Goal: Task Accomplishment & Management: Use online tool/utility

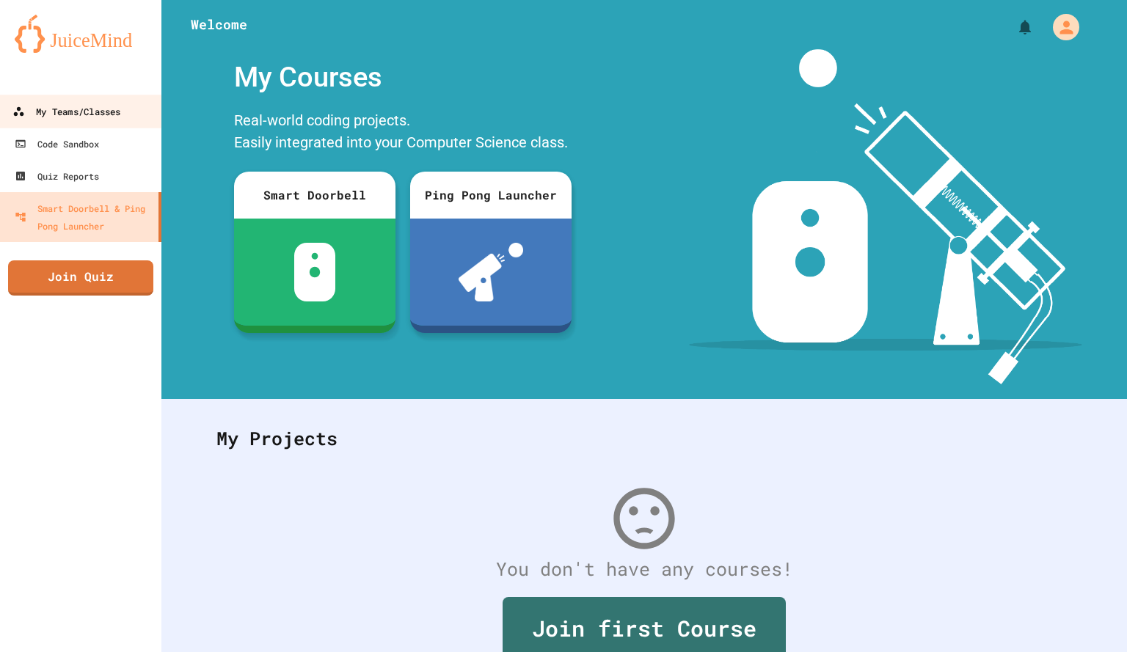
click at [93, 120] on div "My Teams/Classes" at bounding box center [66, 112] width 108 height 18
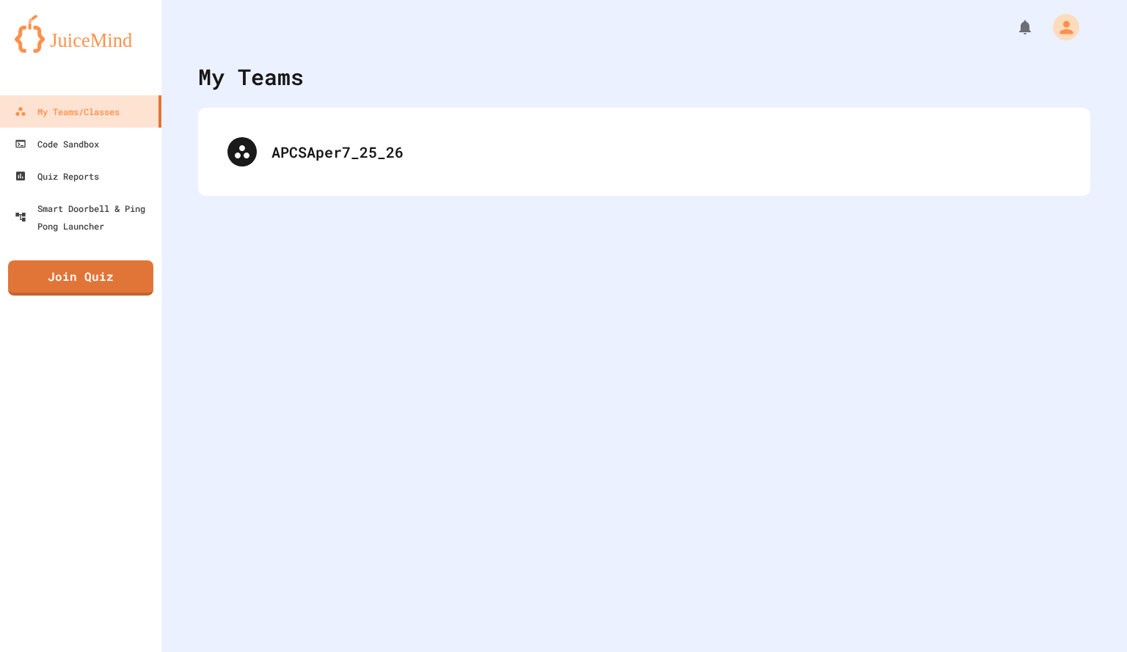
click at [296, 185] on div "APCSAper7_25_26" at bounding box center [644, 152] width 892 height 88
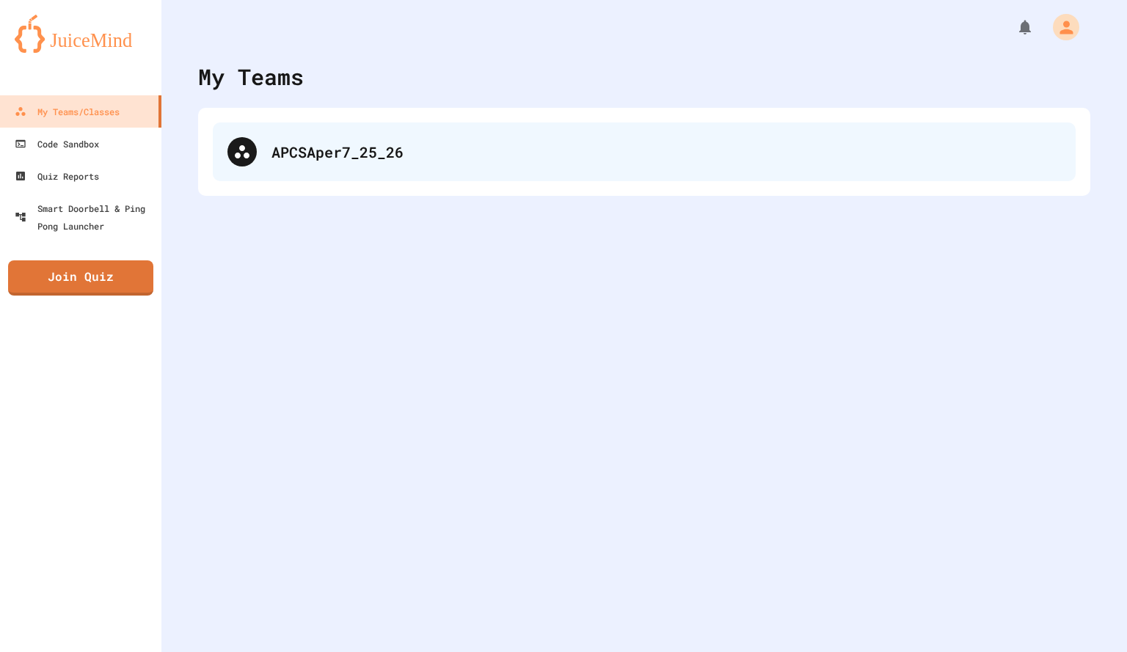
click at [338, 150] on div "APCSAper7_25_26" at bounding box center [665, 152] width 789 height 22
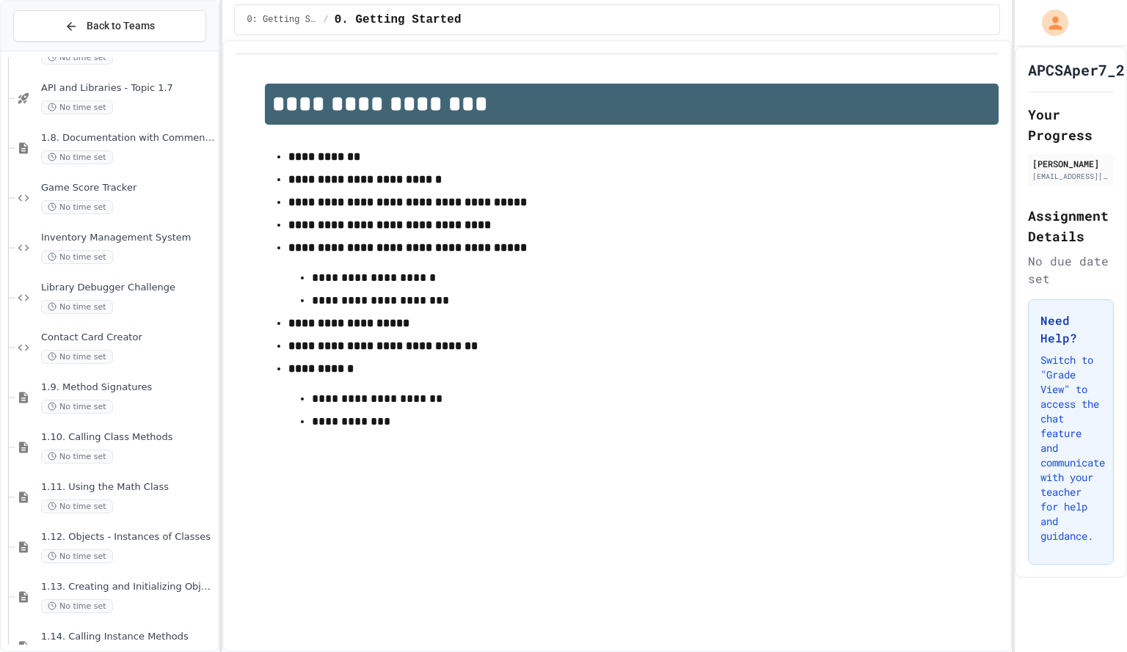
scroll to position [1625, 0]
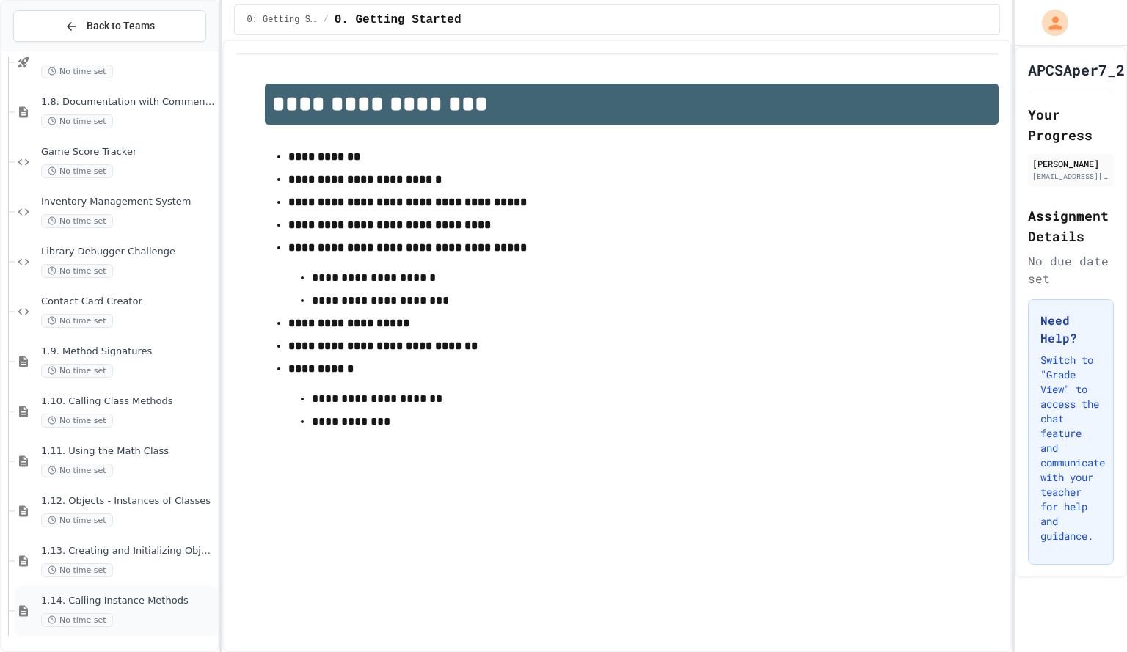
click at [162, 619] on div "No time set" at bounding box center [128, 620] width 174 height 14
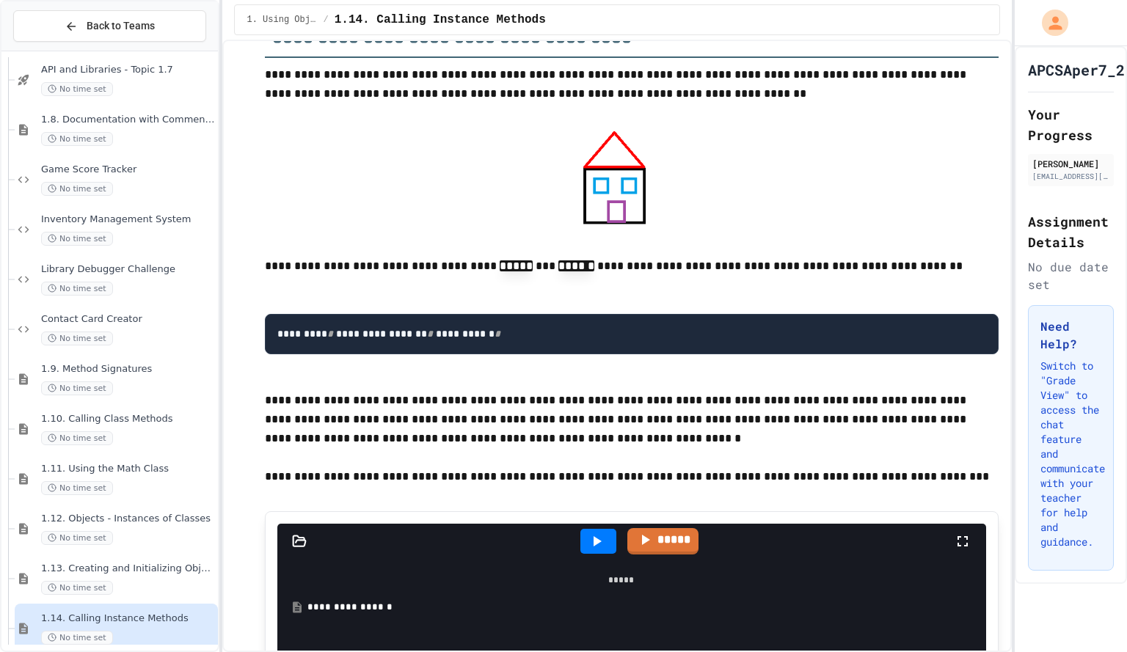
scroll to position [12648, 0]
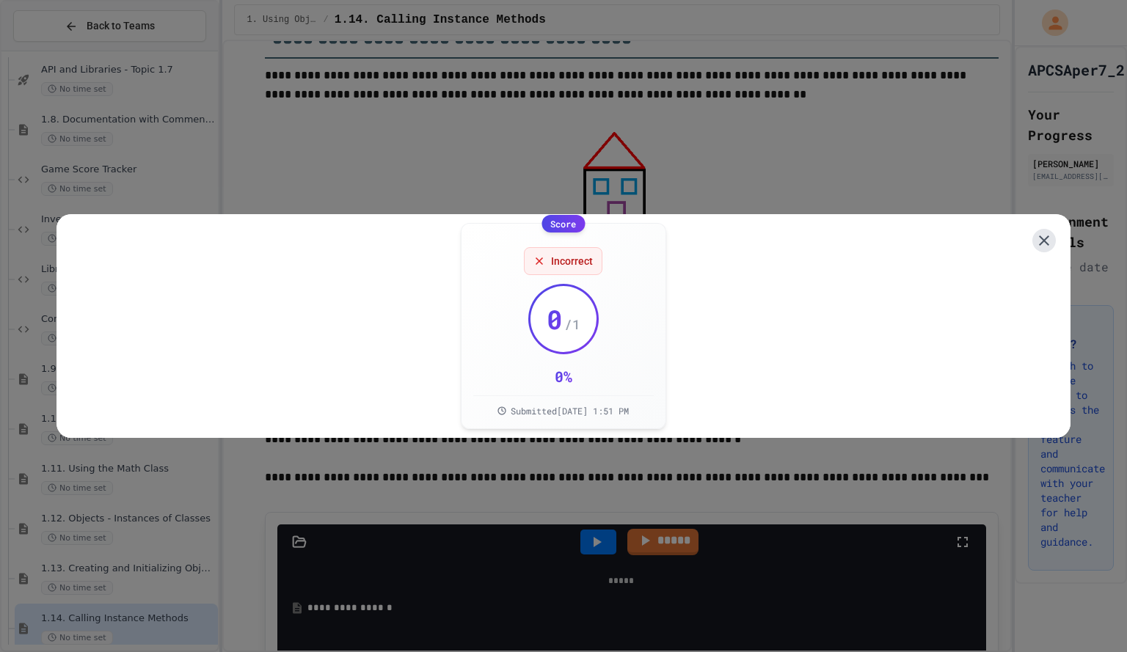
click at [1037, 246] on button at bounding box center [1043, 240] width 23 height 23
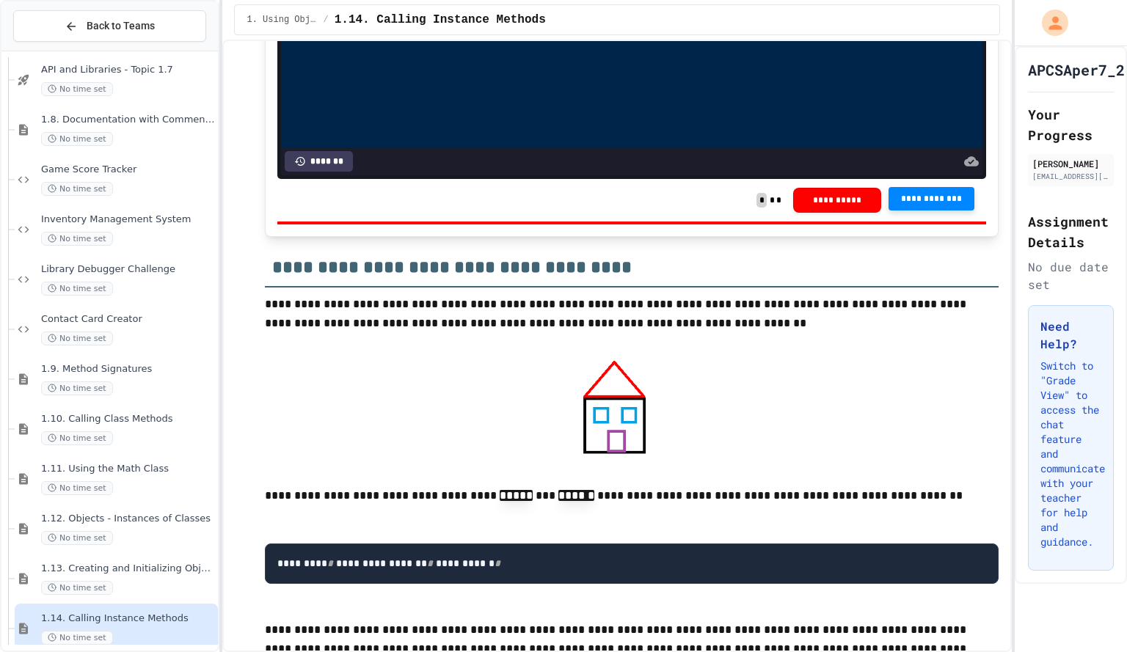
scroll to position [12452, 0]
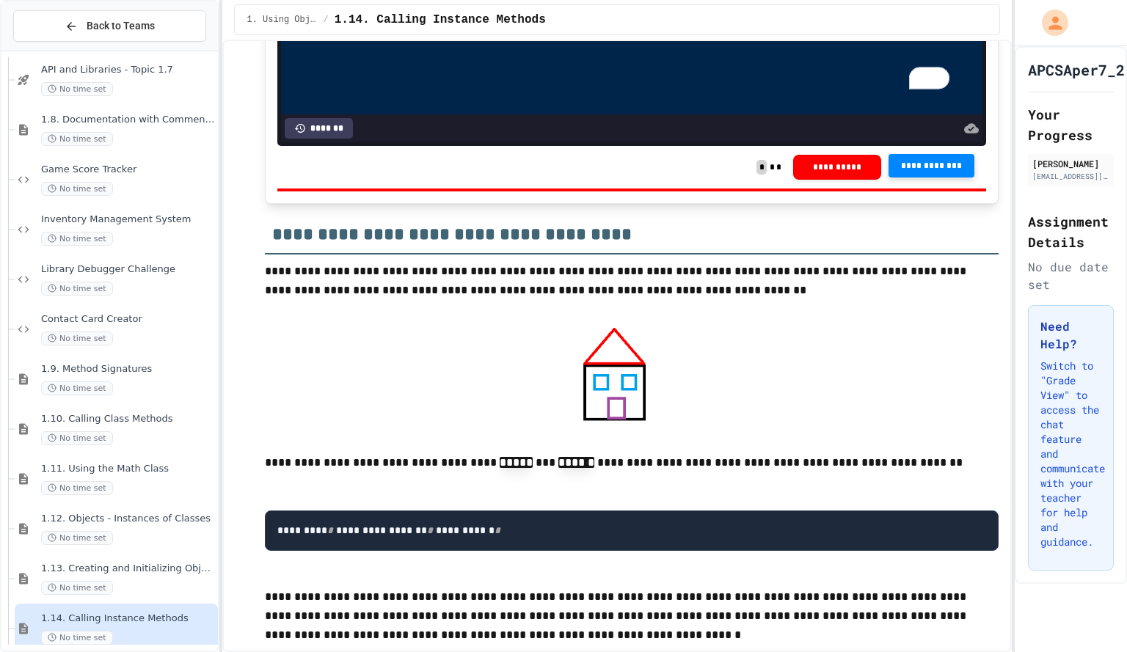
drag, startPoint x: 772, startPoint y: 400, endPoint x: 566, endPoint y: 403, distance: 206.9
drag, startPoint x: 420, startPoint y: 395, endPoint x: 325, endPoint y: 396, distance: 95.4
drag, startPoint x: 458, startPoint y: 431, endPoint x: 359, endPoint y: 432, distance: 99.0
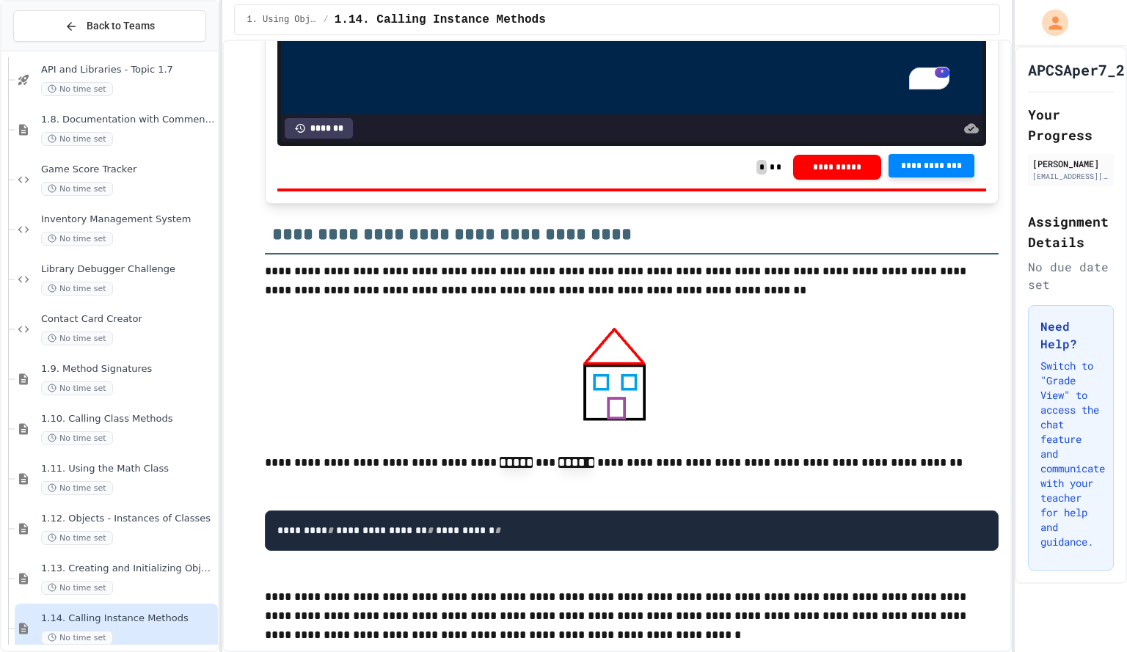
drag, startPoint x: 355, startPoint y: 343, endPoint x: 555, endPoint y: 341, distance: 200.3
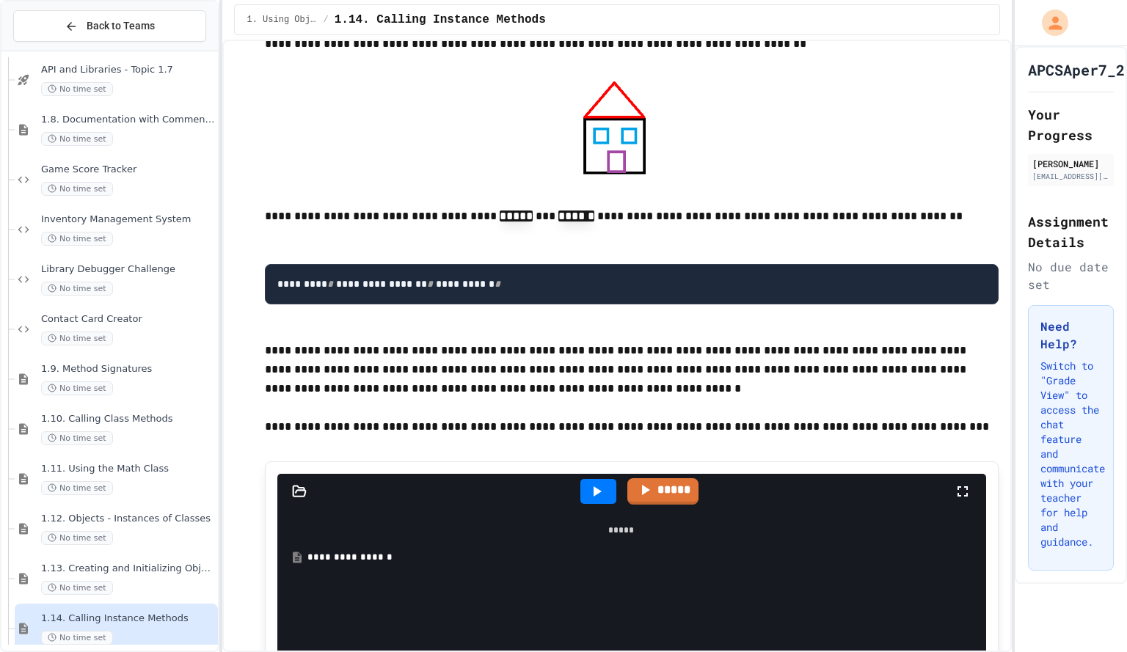
scroll to position [12701, 0]
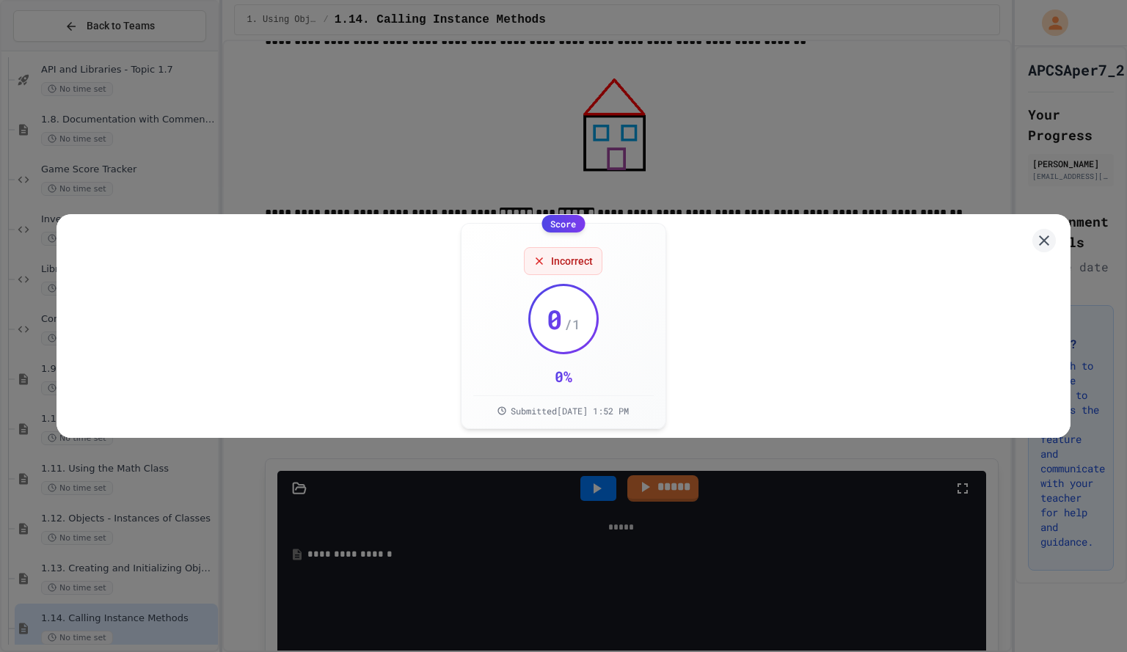
click at [1044, 241] on div "Score Incorrect 0 / 1 0 % Submitted [DATE] 1:52 PM" at bounding box center [563, 326] width 1014 height 224
click at [1035, 232] on icon at bounding box center [1044, 241] width 18 height 18
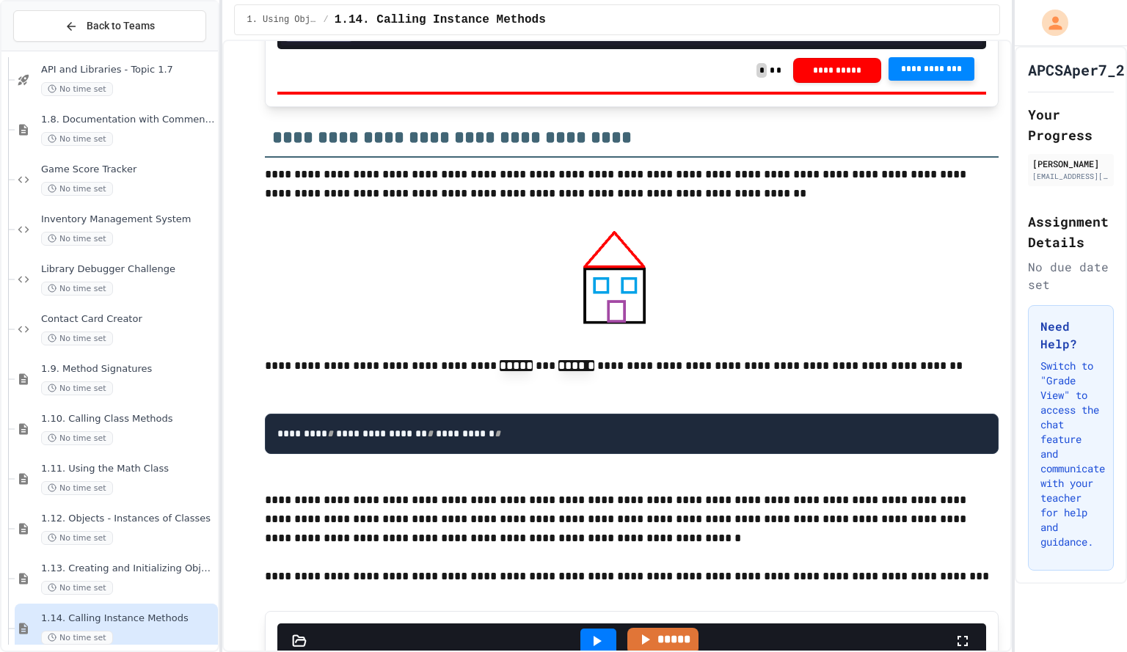
scroll to position [12546, 0]
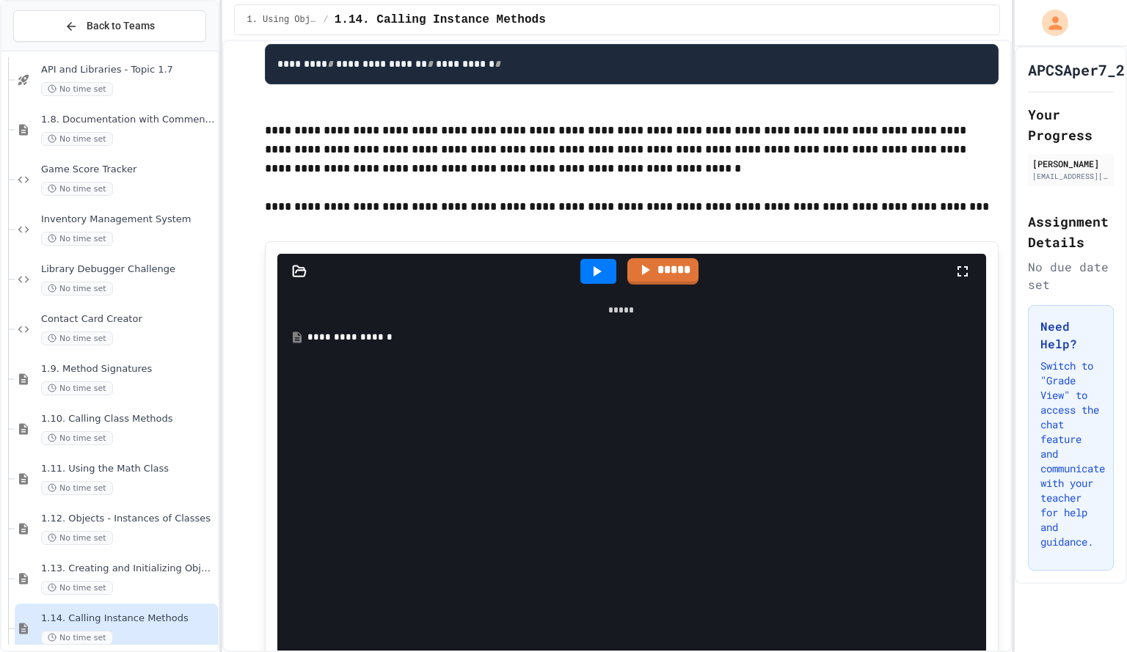
scroll to position [12919, 0]
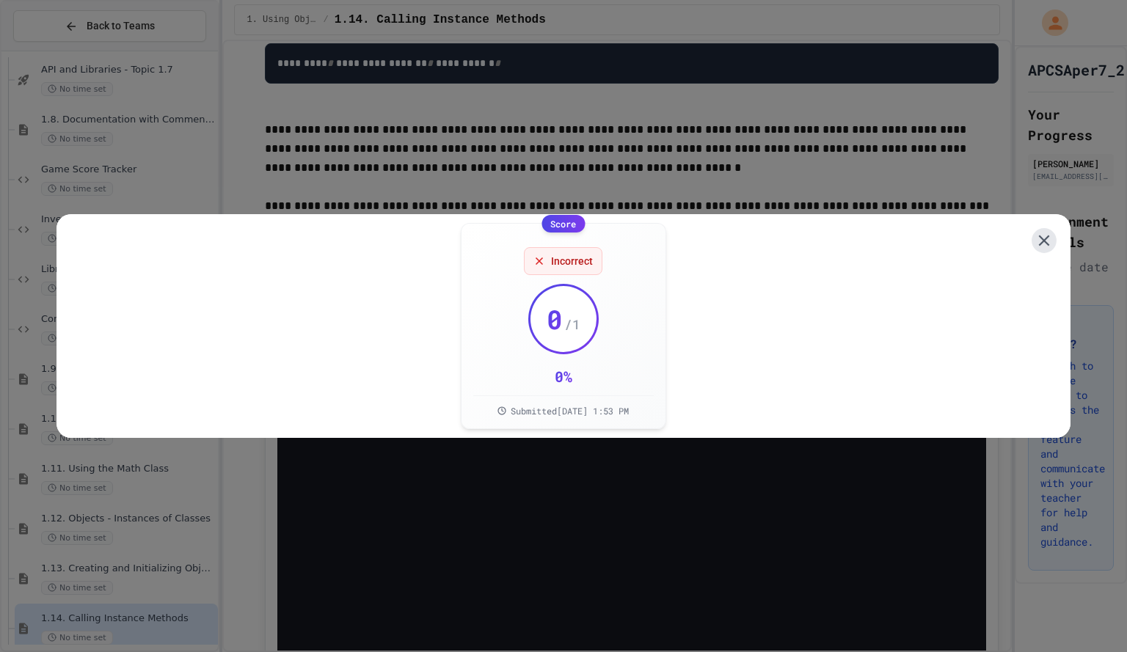
click at [1040, 237] on icon at bounding box center [1043, 240] width 18 height 18
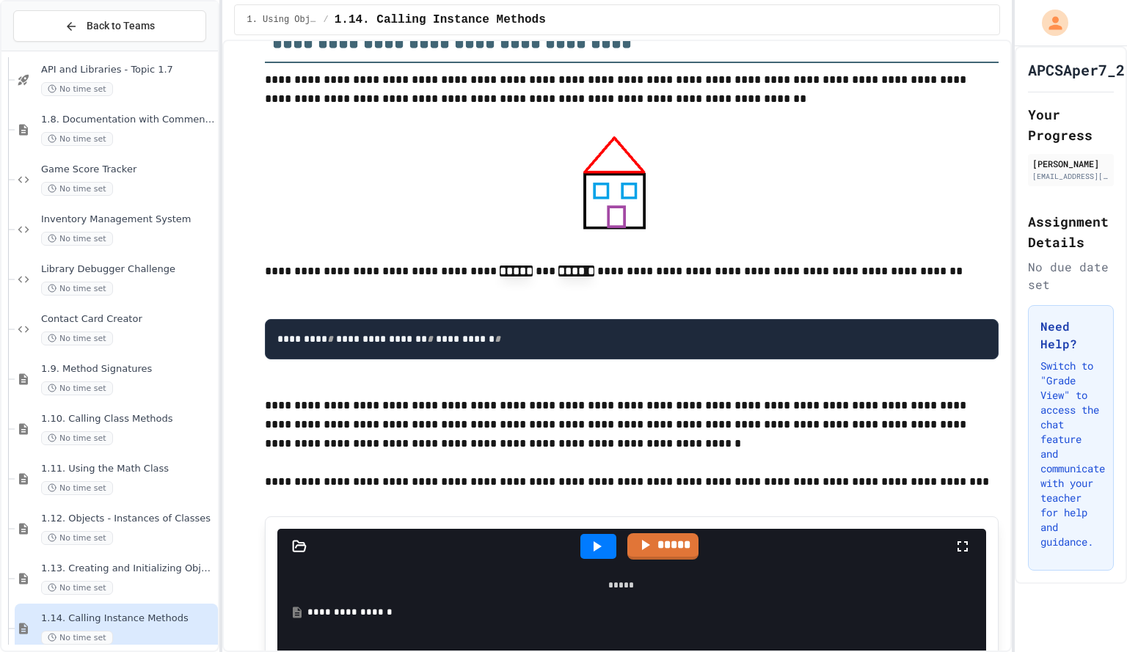
scroll to position [12642, 0]
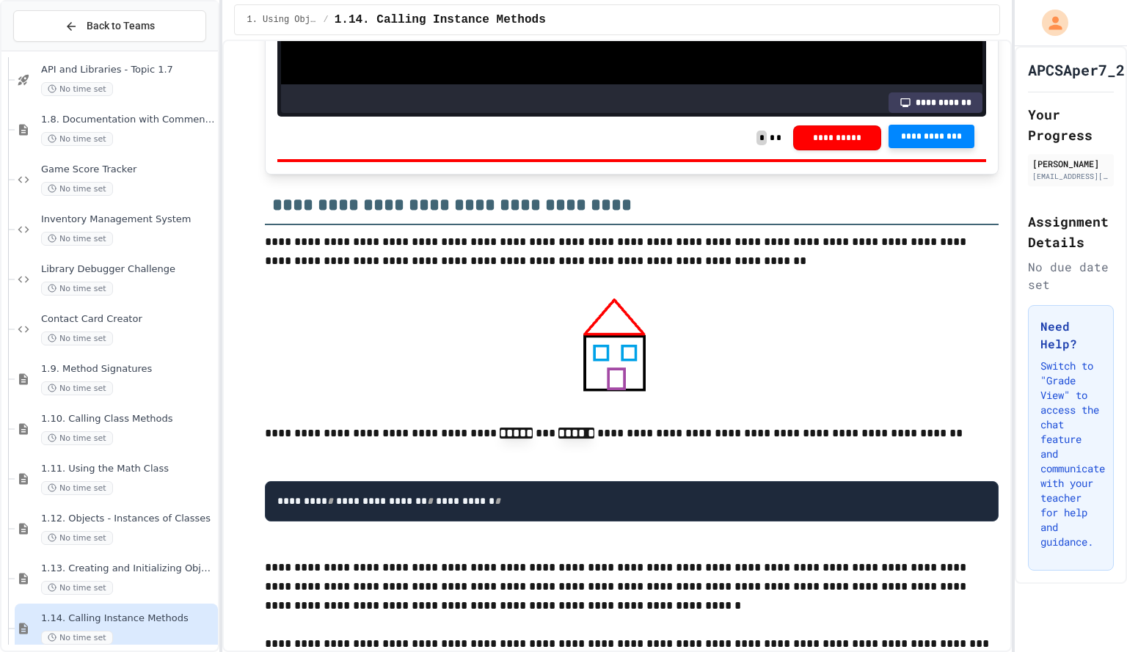
scroll to position [12467, 0]
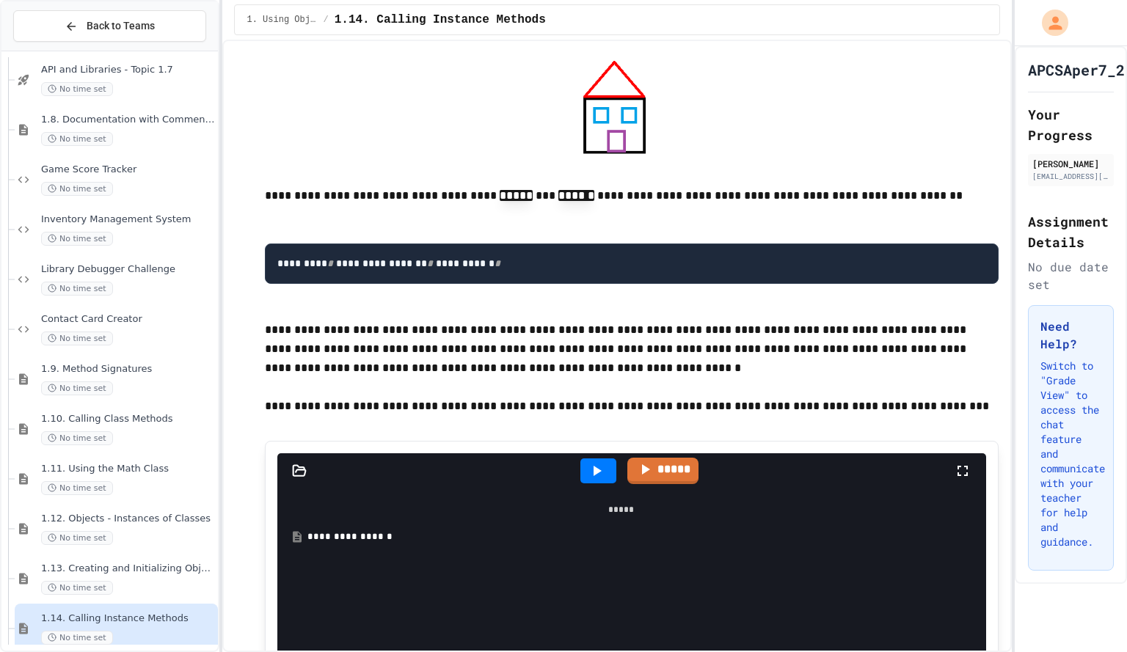
scroll to position [12721, 0]
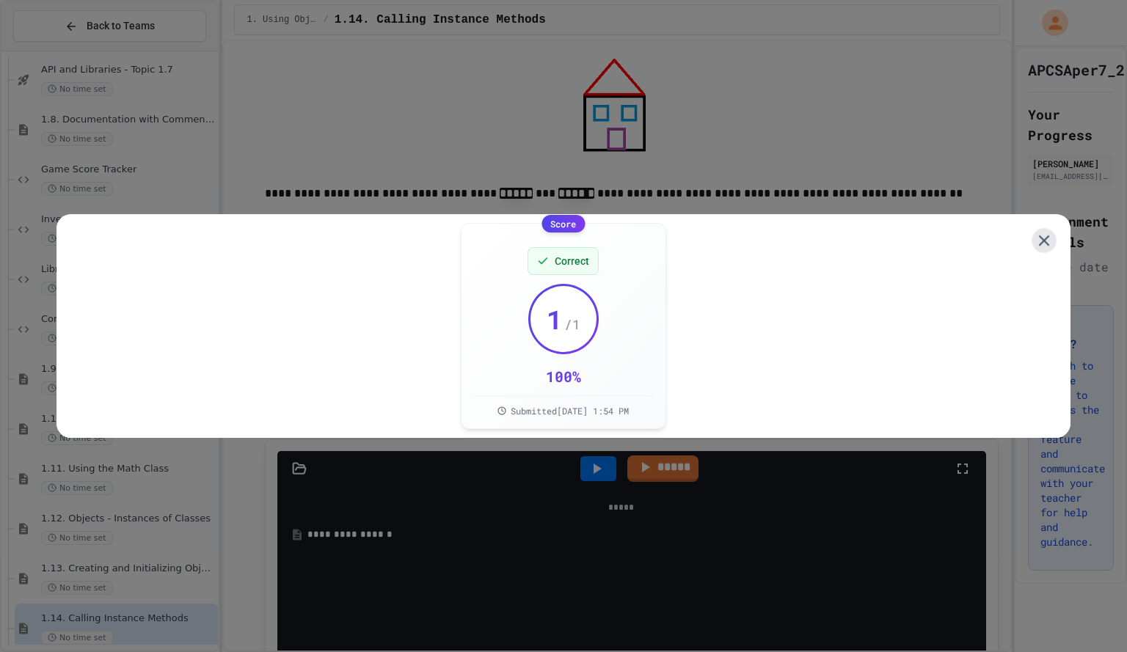
click at [1035, 241] on icon at bounding box center [1044, 240] width 18 height 18
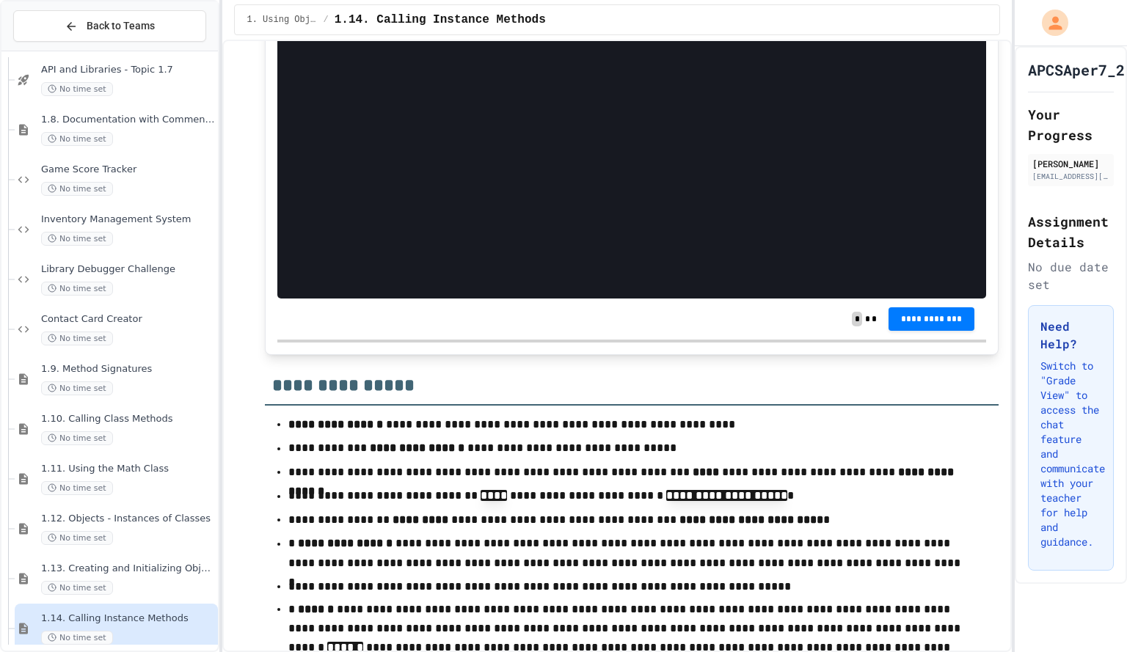
scroll to position [13472, 0]
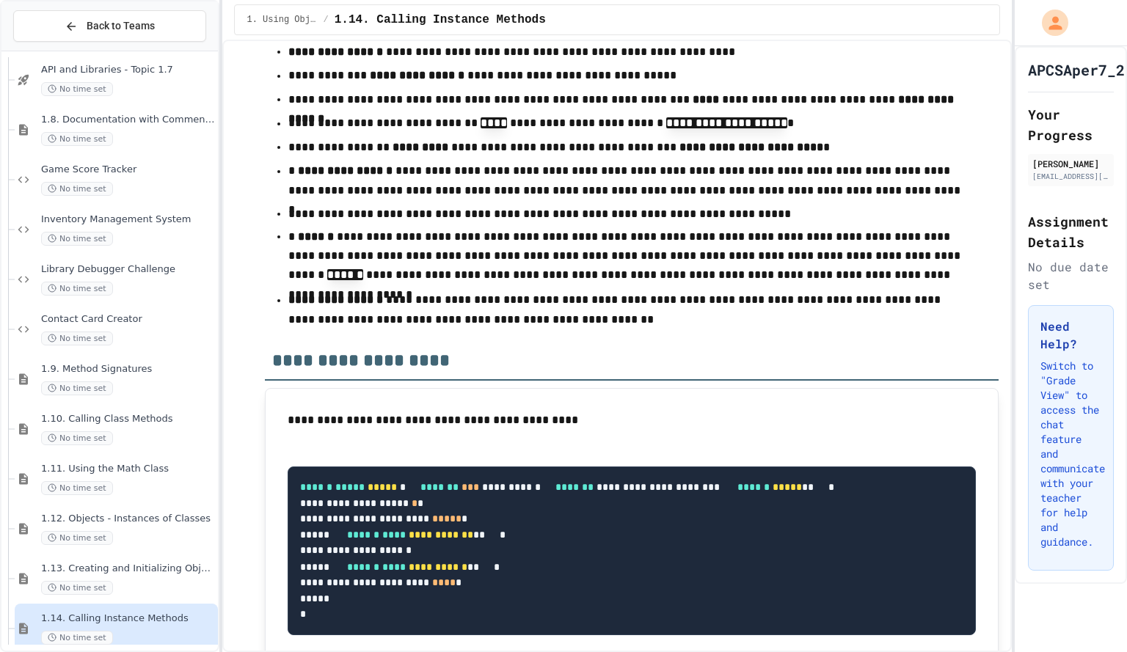
scroll to position [13742, 0]
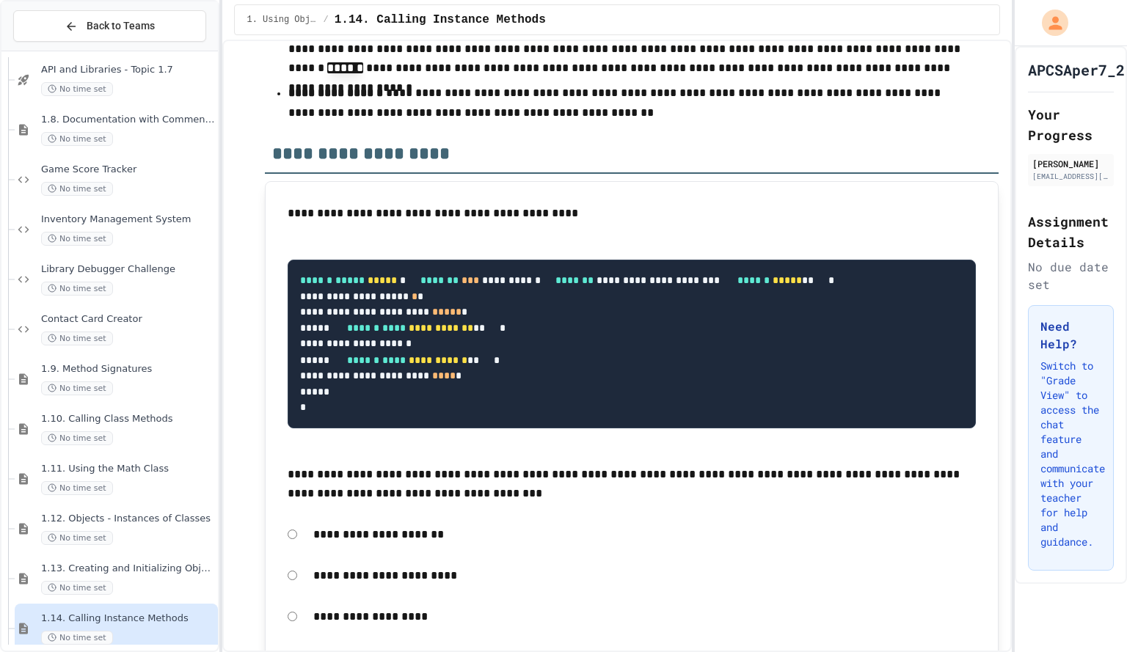
scroll to position [14067, 0]
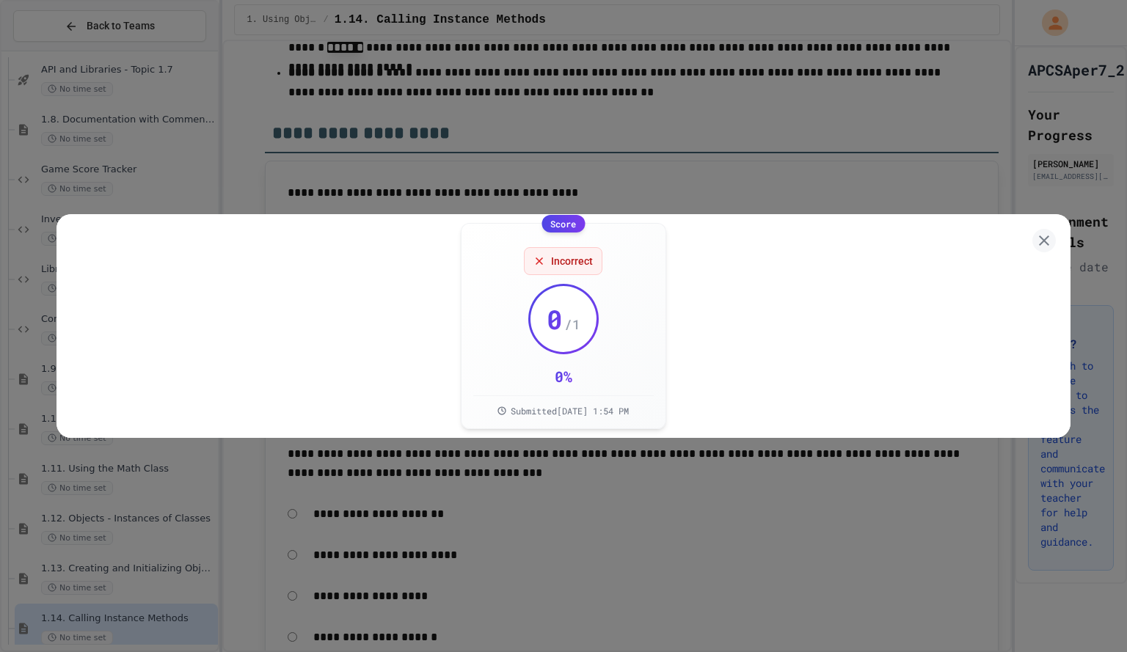
scroll to position [14066, 0]
click at [1035, 237] on icon at bounding box center [1044, 241] width 18 height 18
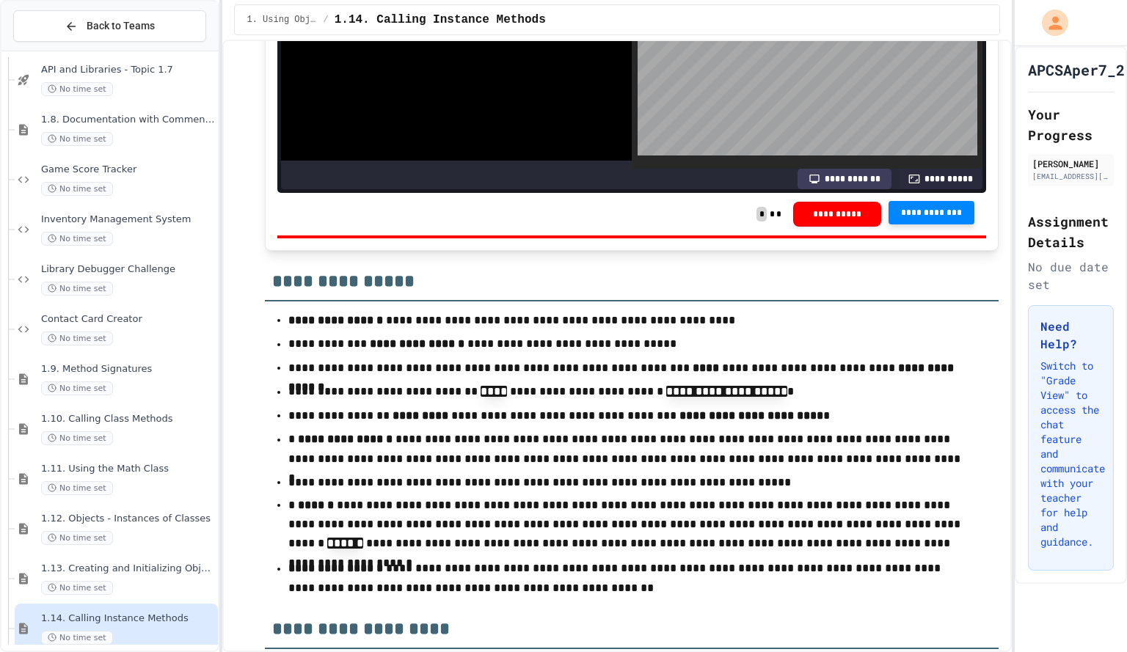
scroll to position [13568, 0]
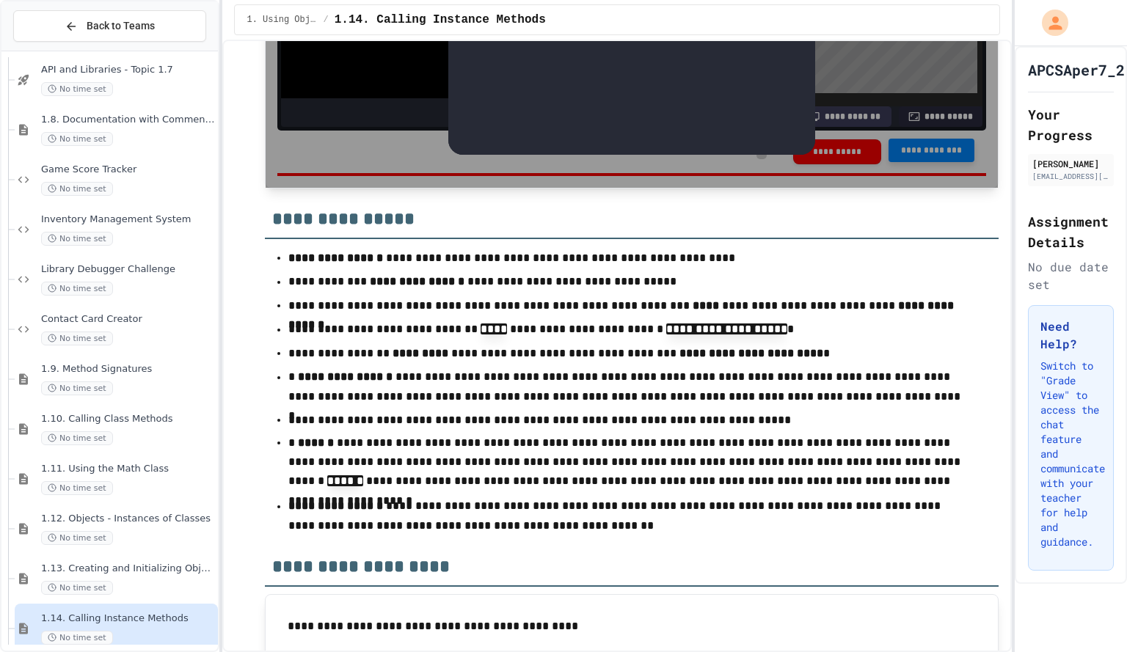
scroll to position [13693, 0]
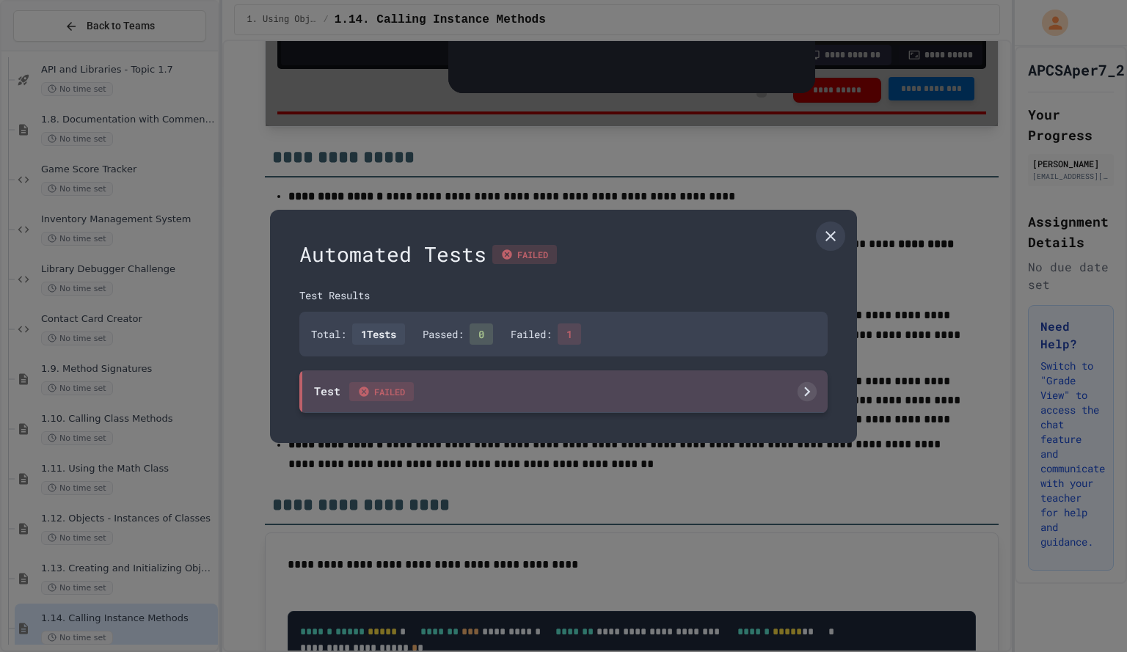
click at [684, 393] on div "Test FAILED" at bounding box center [563, 391] width 528 height 43
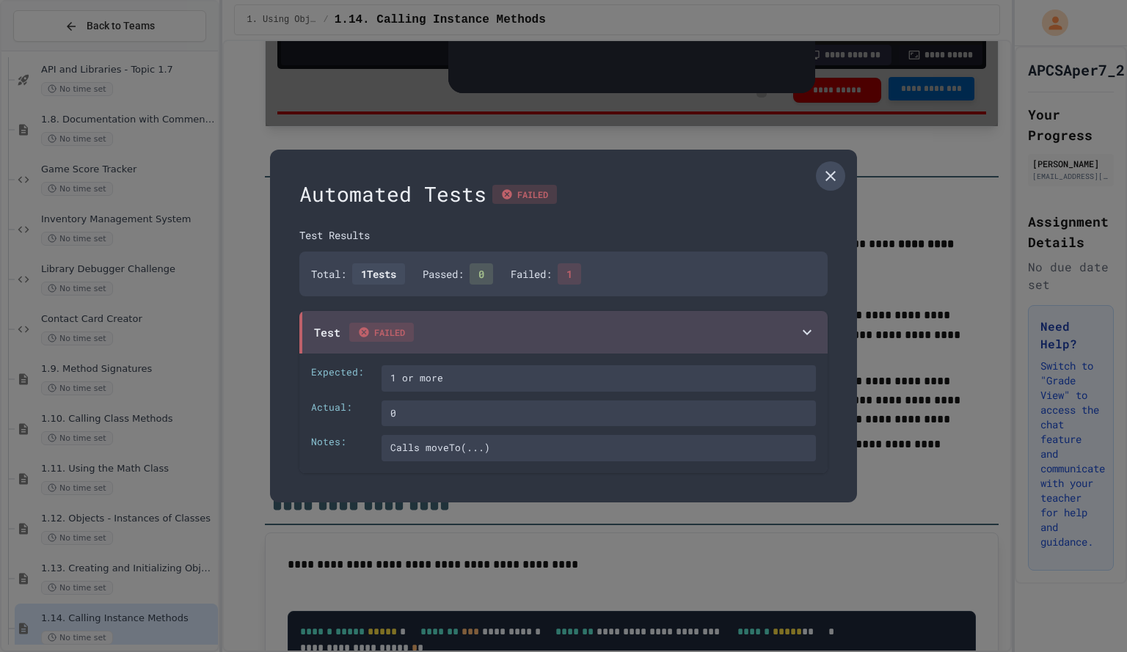
click at [831, 178] on icon at bounding box center [830, 176] width 10 height 10
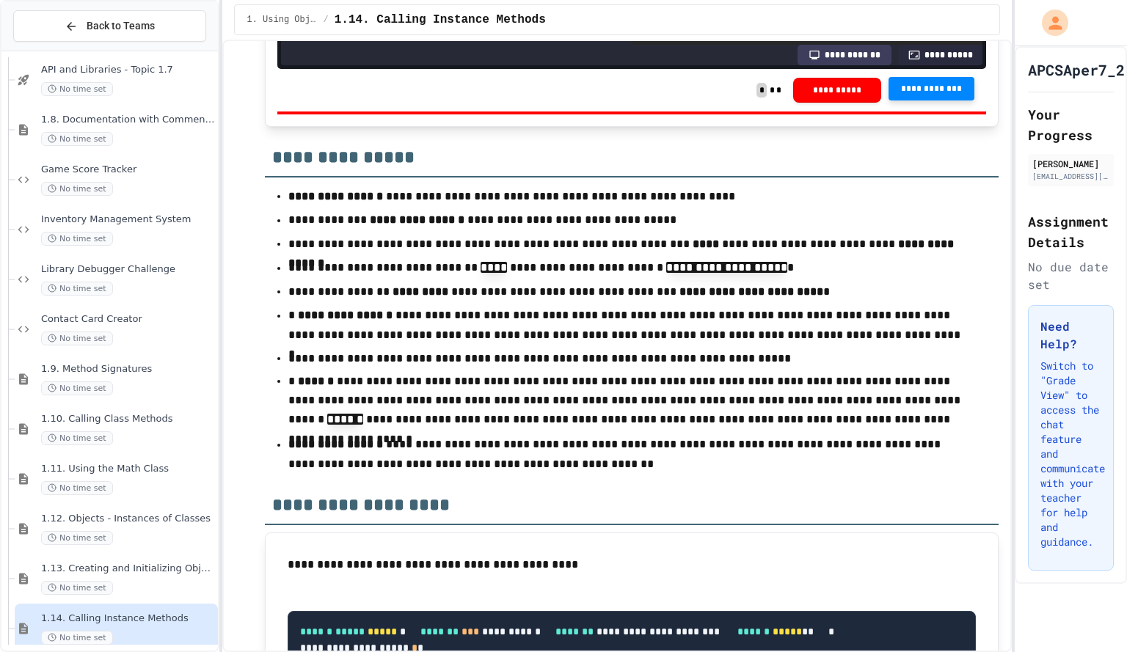
scroll to position [164, 0]
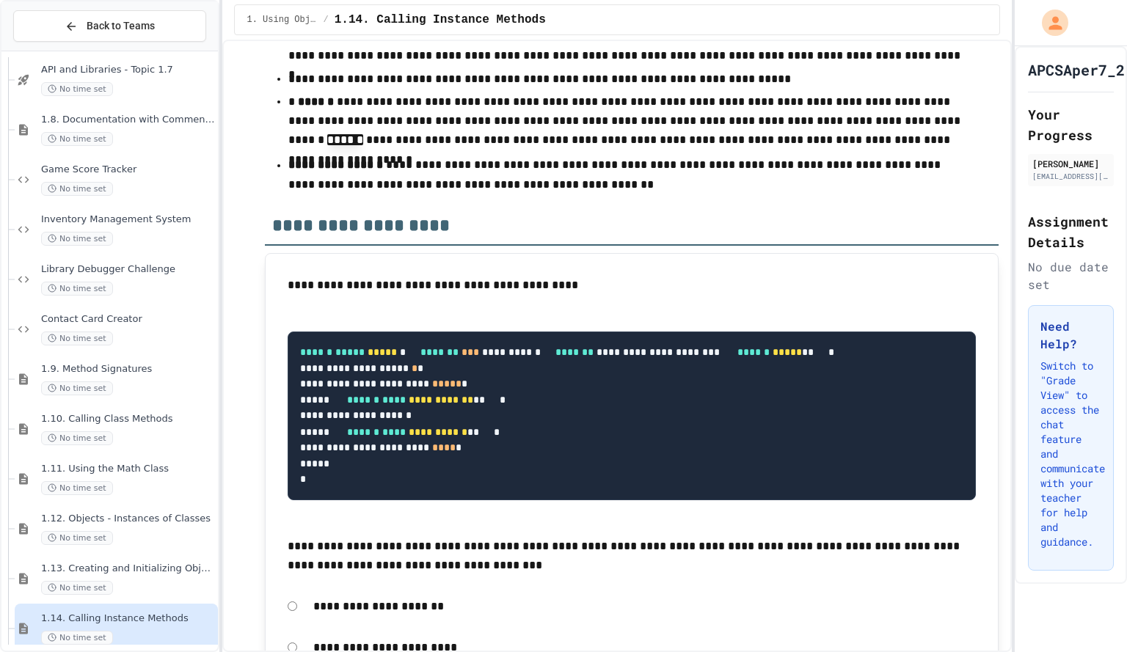
scroll to position [13978, 0]
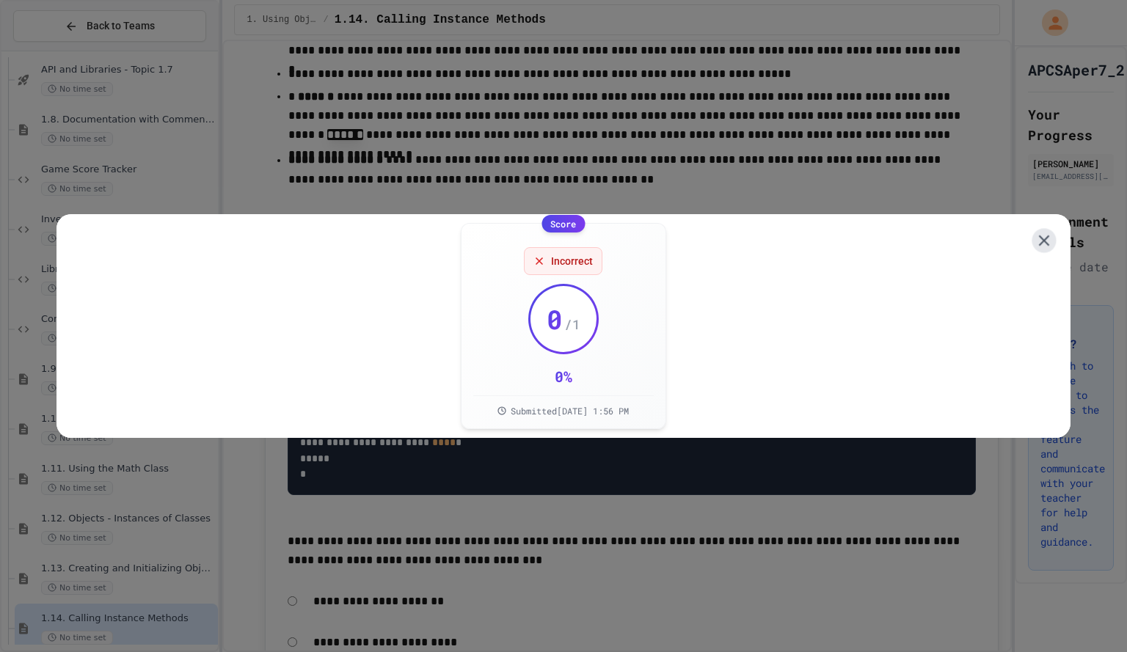
click at [1035, 238] on icon at bounding box center [1044, 241] width 18 height 18
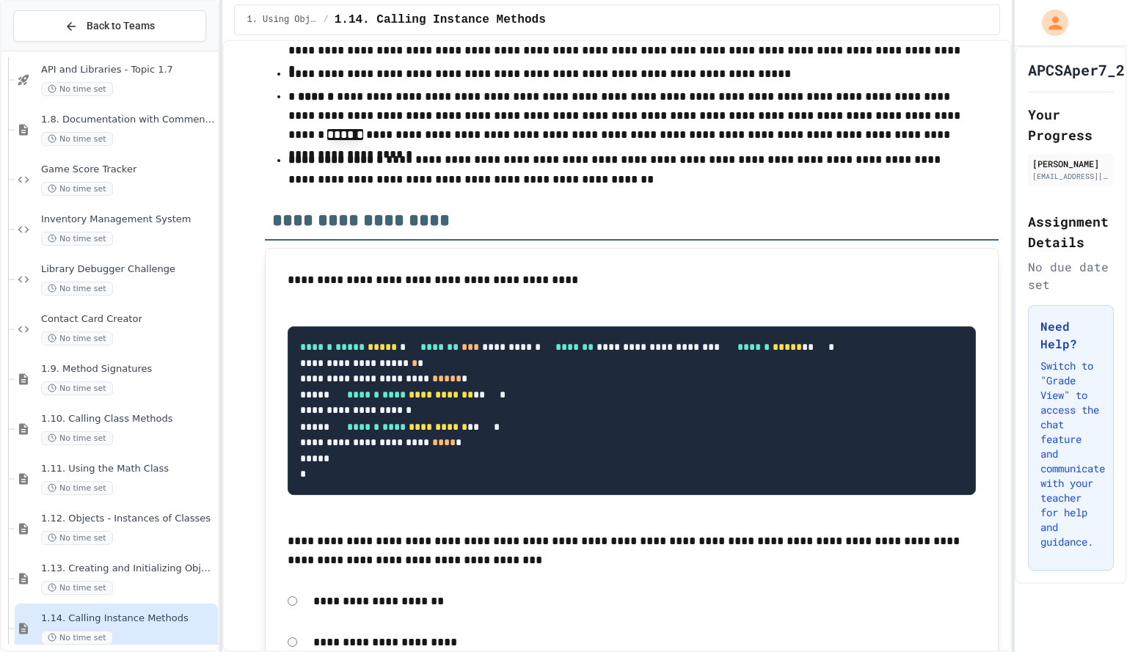
scroll to position [13766, 0]
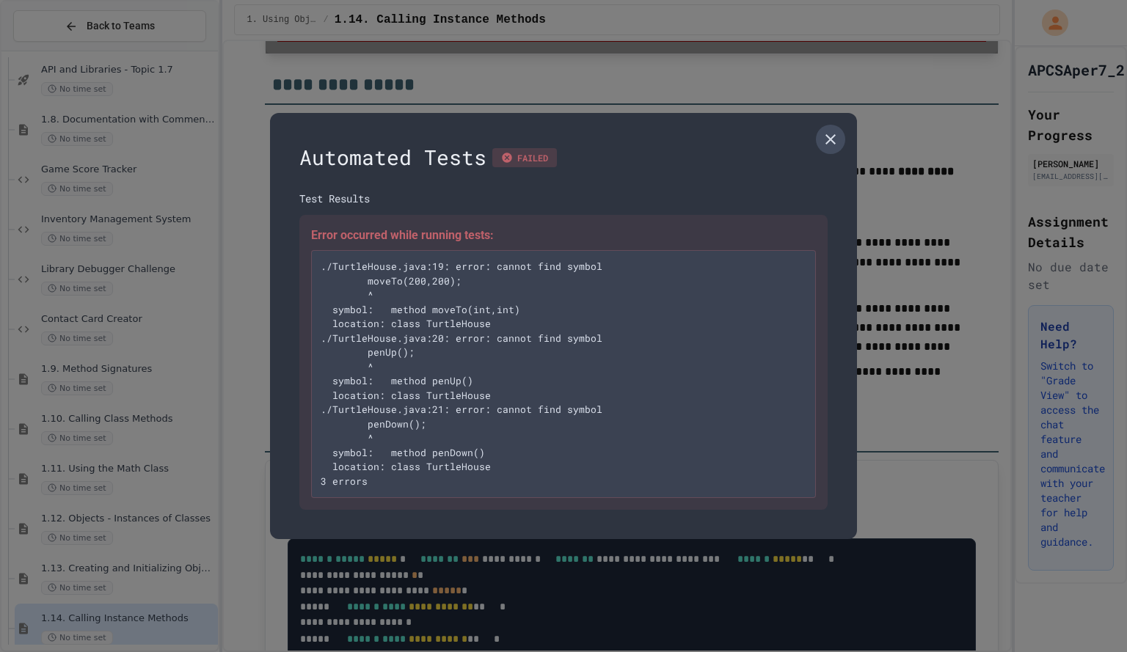
click at [824, 140] on icon at bounding box center [831, 140] width 18 height 18
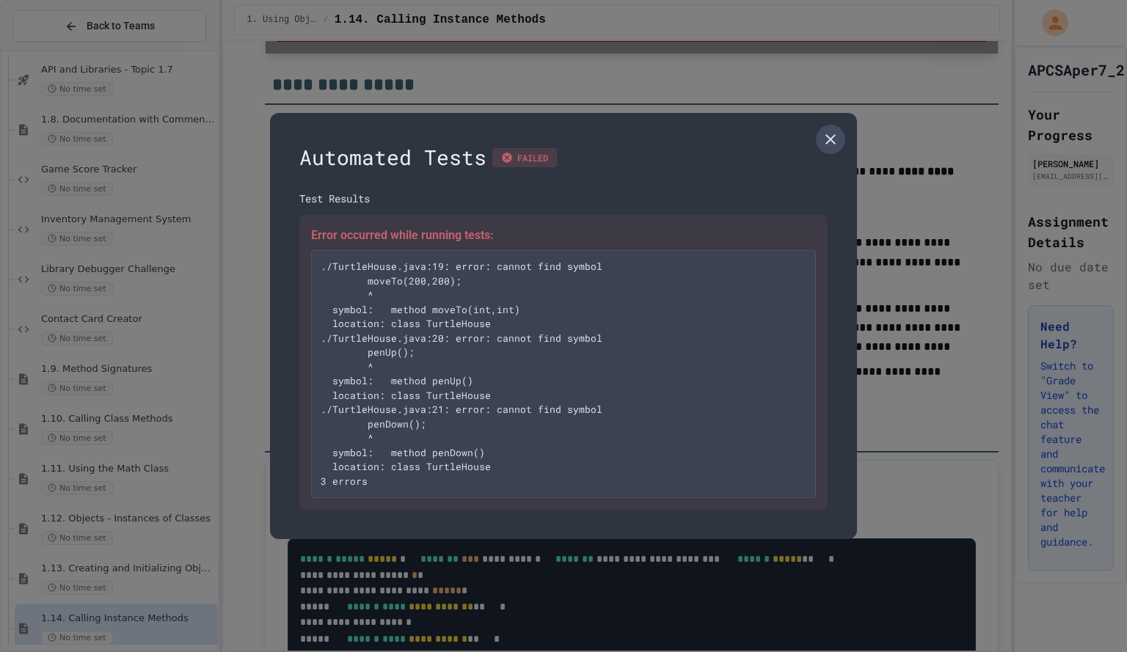
click at [816, 145] on link at bounding box center [830, 139] width 29 height 29
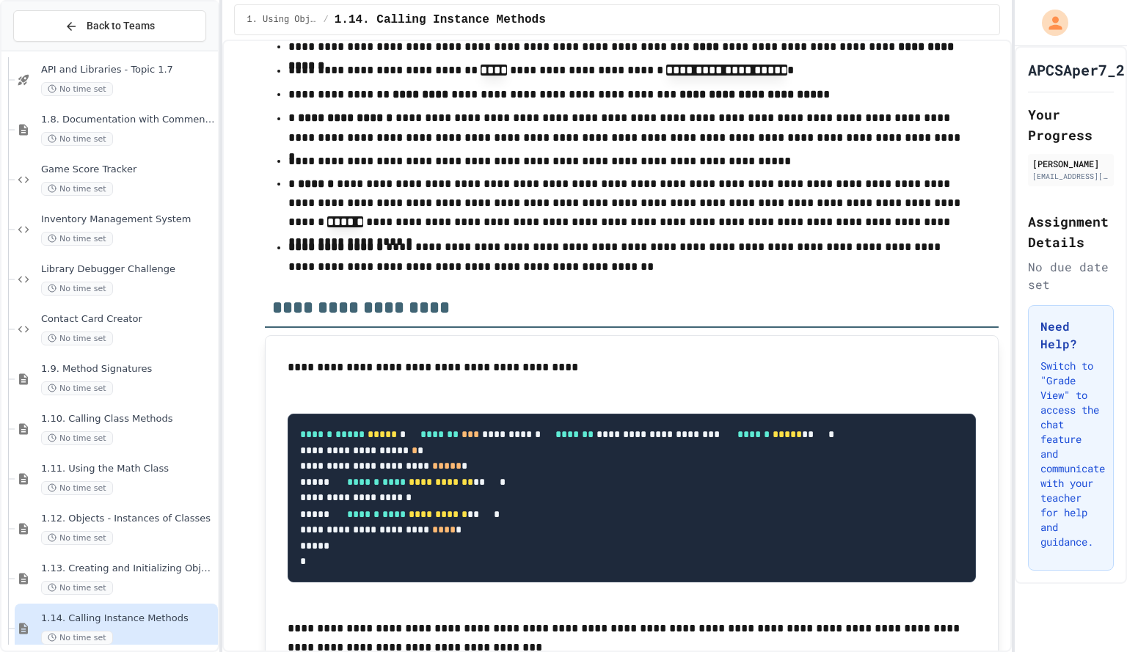
scroll to position [13810, 0]
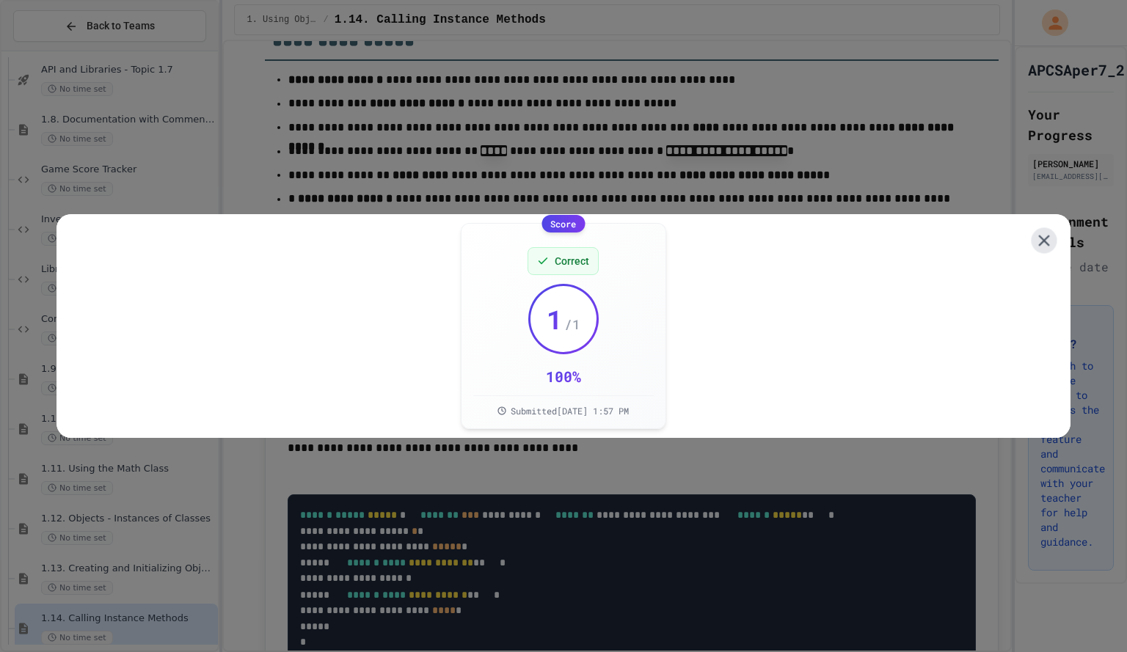
click at [1034, 233] on icon at bounding box center [1043, 240] width 19 height 19
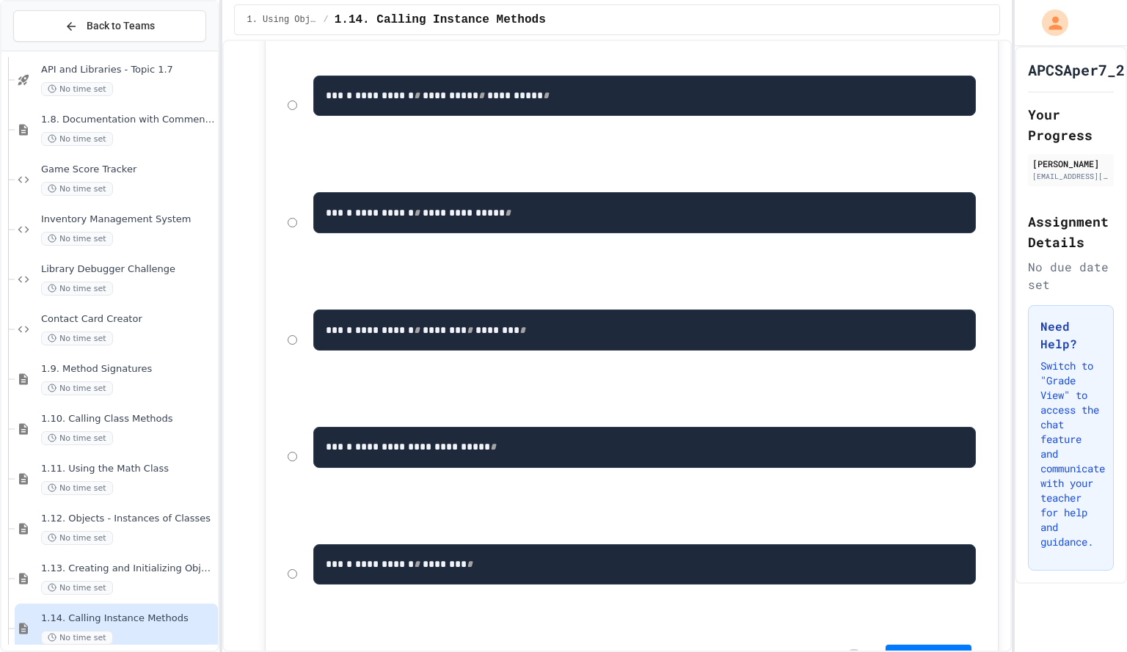
scroll to position [15134, 0]
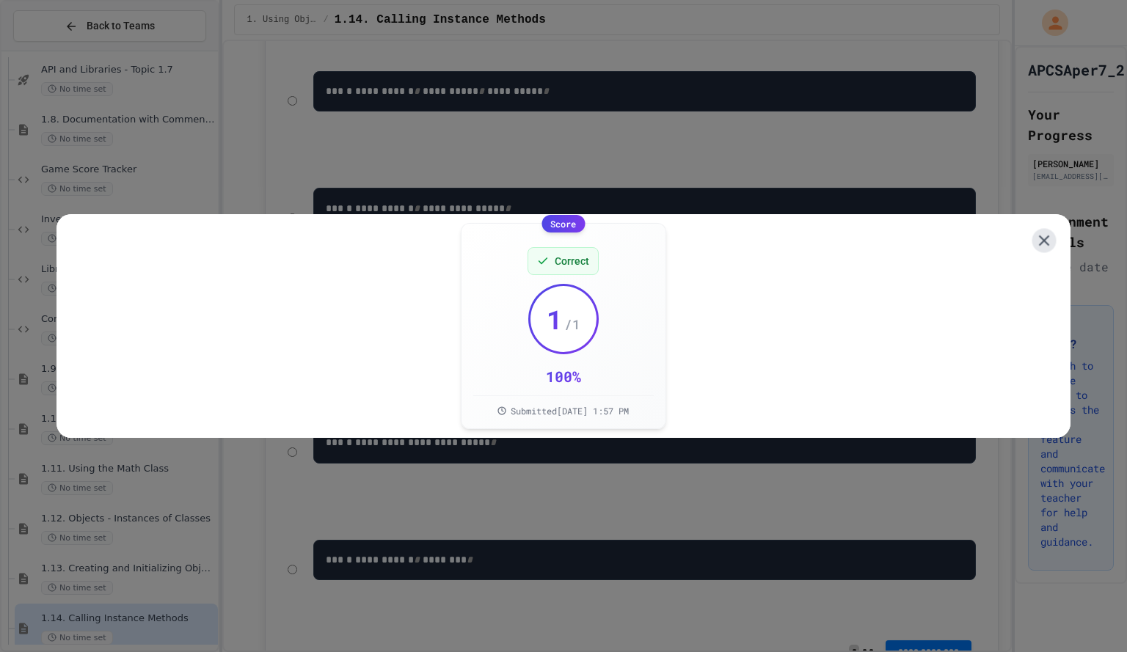
click at [1035, 240] on icon at bounding box center [1044, 241] width 18 height 18
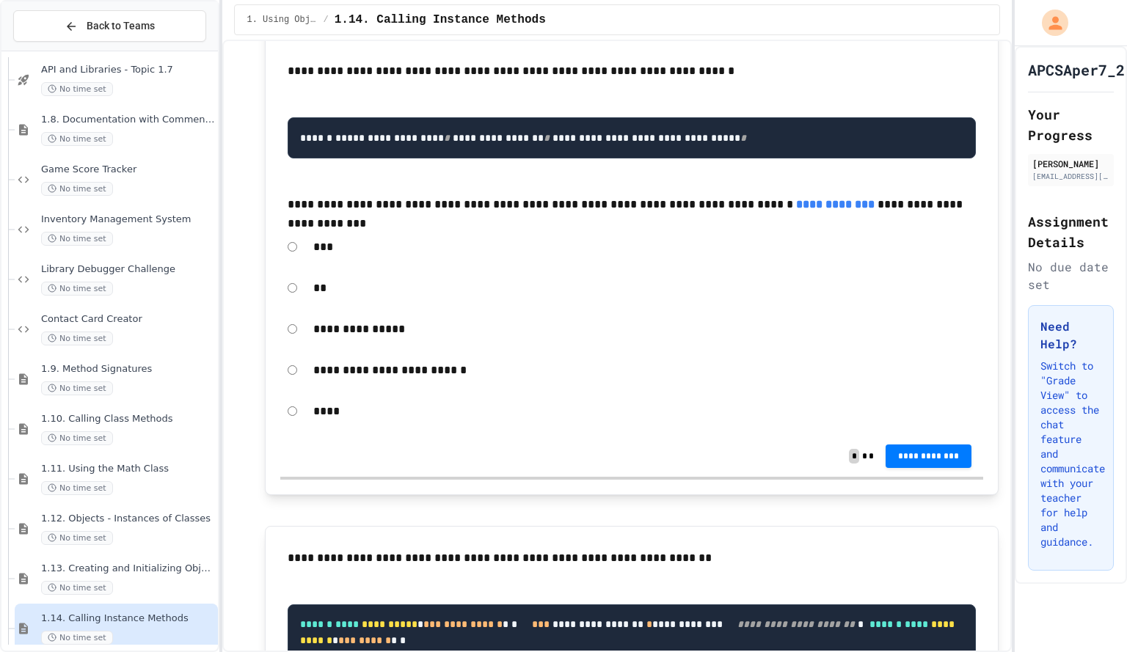
scroll to position [16063, 0]
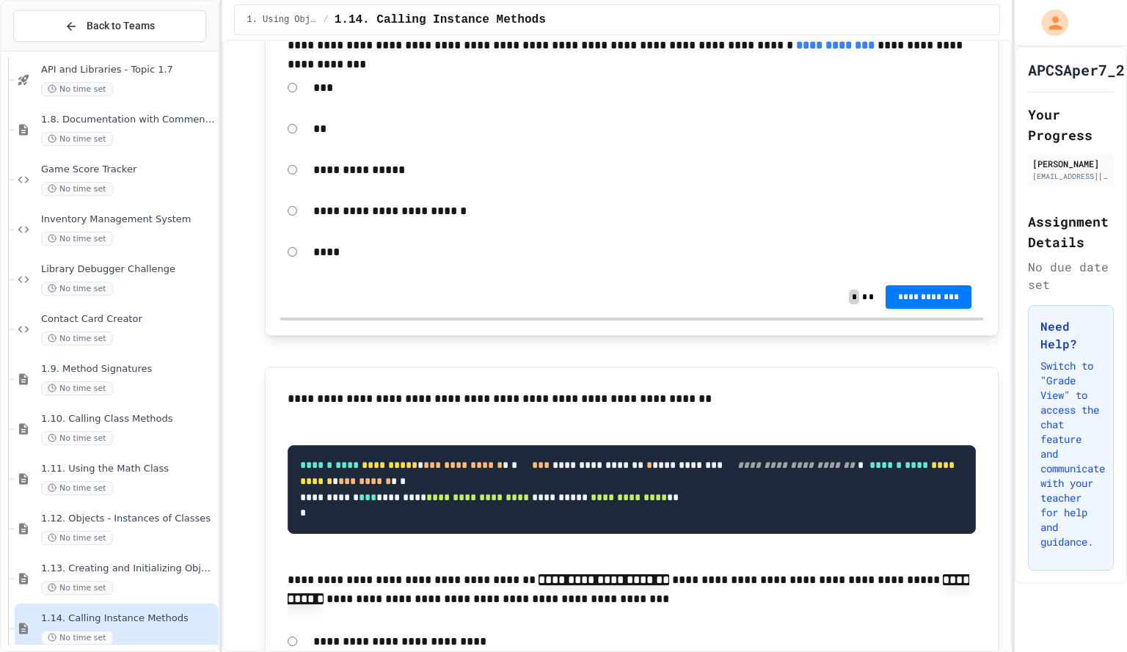
scroll to position [17557, 0]
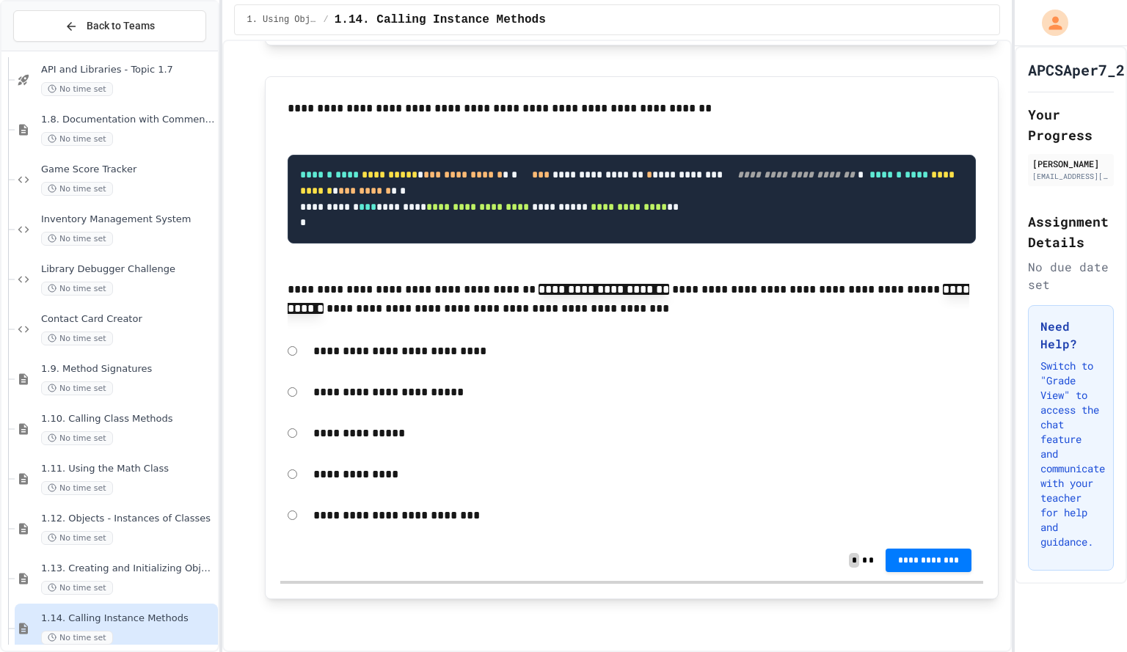
drag, startPoint x: 899, startPoint y: 354, endPoint x: 812, endPoint y: 303, distance: 100.9
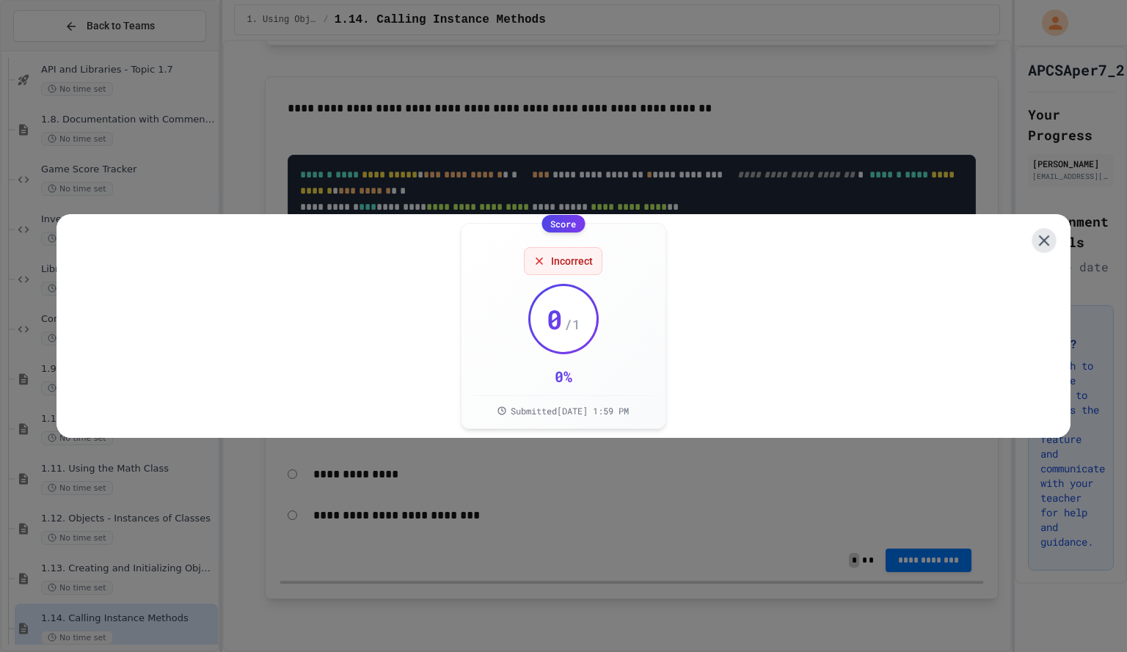
click at [1035, 240] on icon at bounding box center [1044, 240] width 18 height 18
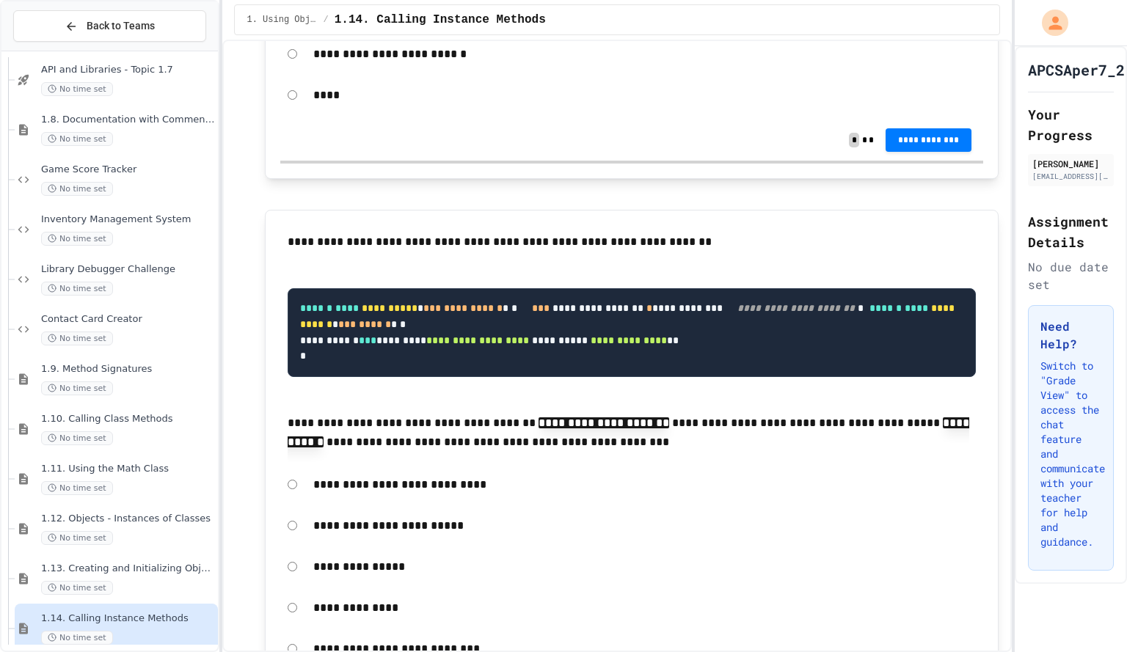
scroll to position [16380, 0]
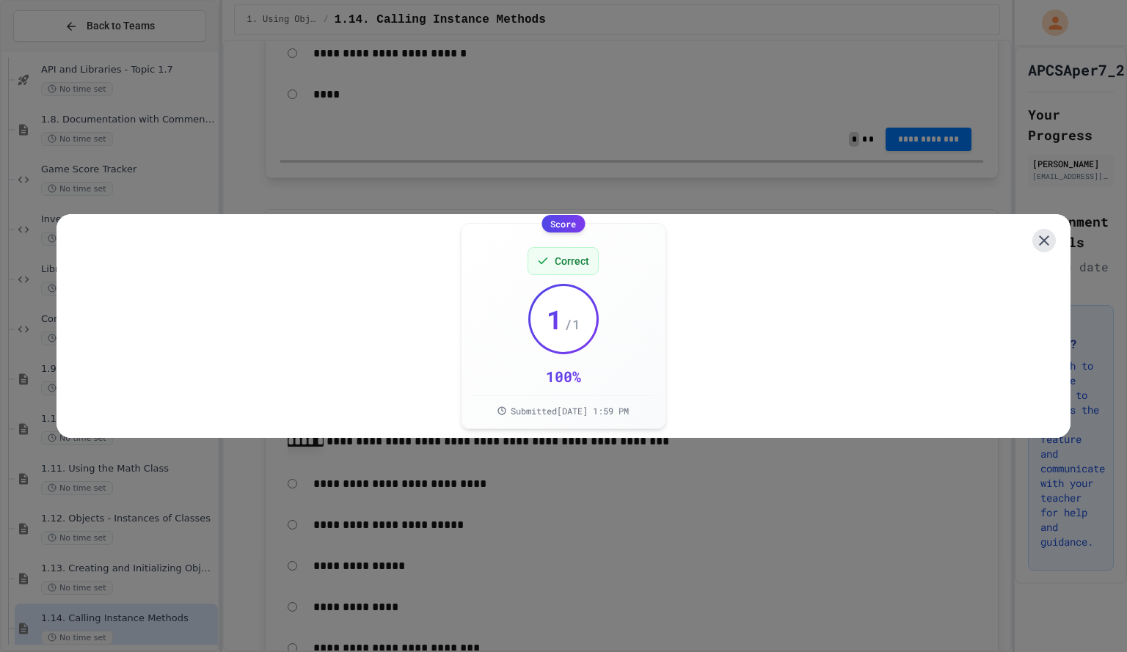
click at [1043, 231] on button at bounding box center [1043, 240] width 23 height 23
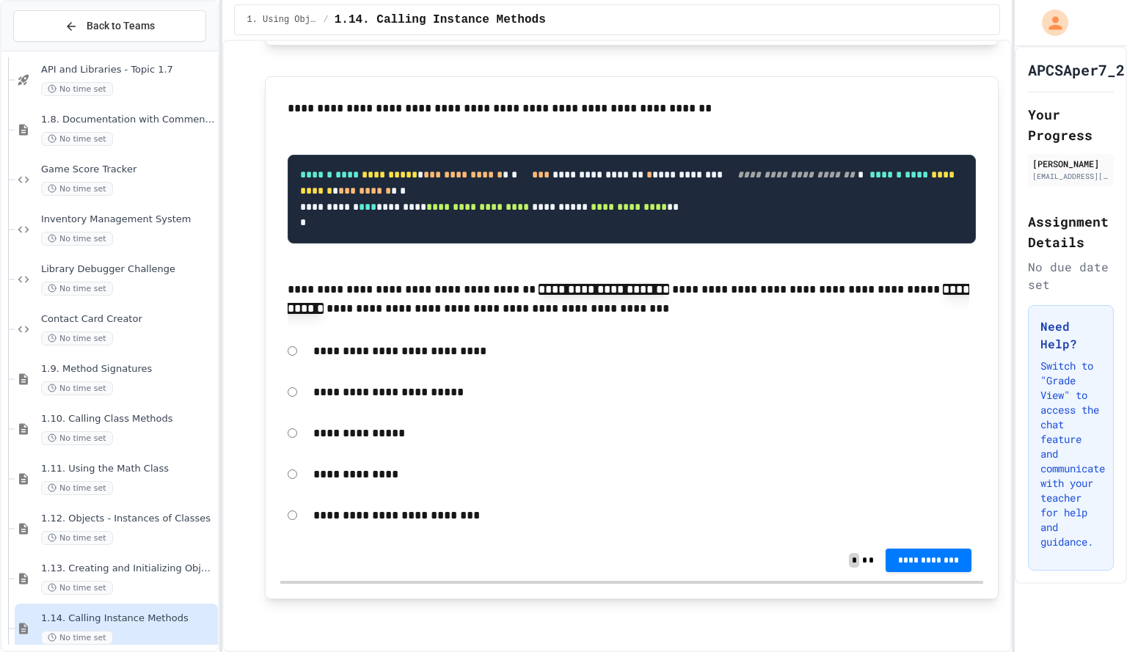
scroll to position [17348, 0]
click at [900, 12] on span "**********" at bounding box center [928, 7] width 63 height 12
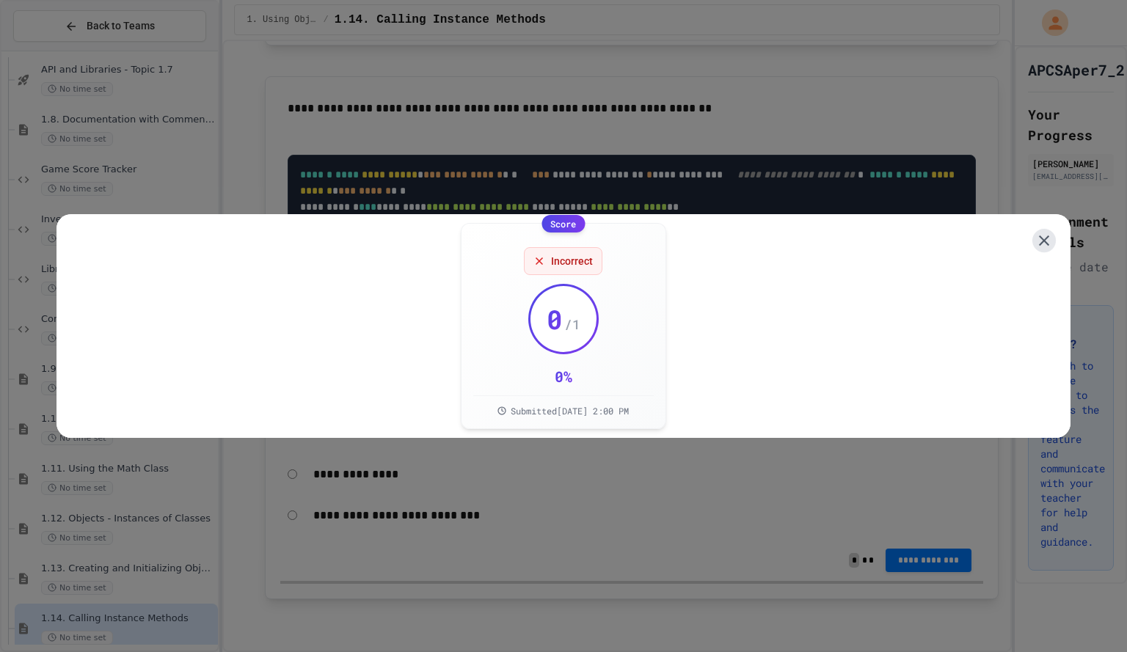
click at [1035, 232] on icon at bounding box center [1044, 241] width 18 height 18
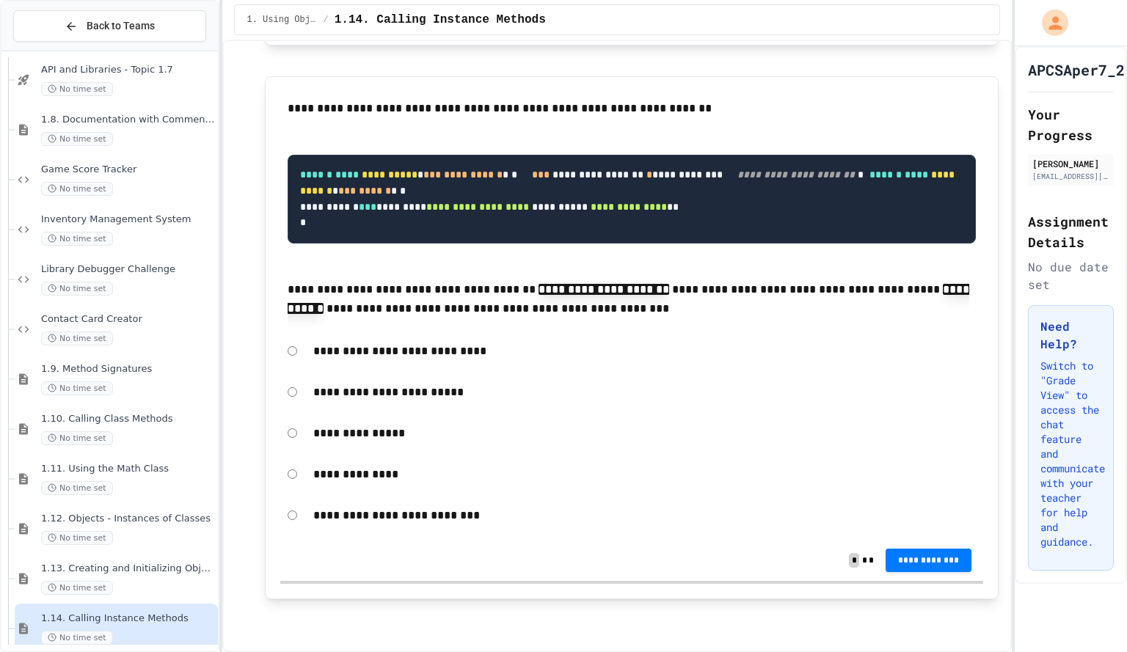
click at [921, 10] on span "**********" at bounding box center [928, 5] width 63 height 12
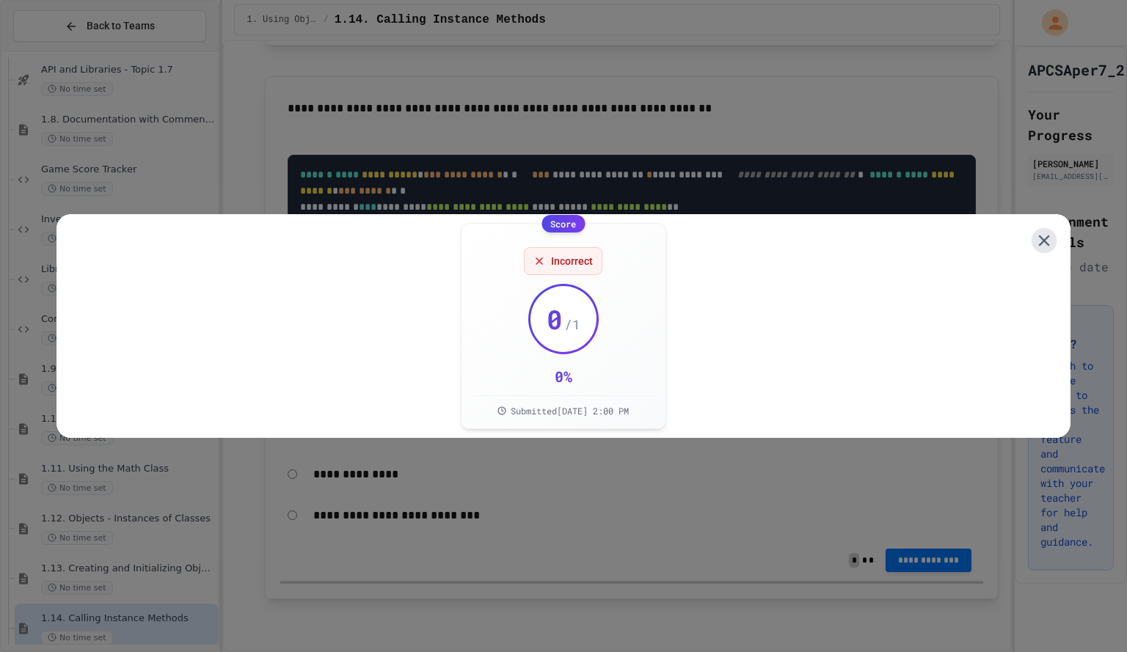
click at [1039, 239] on icon at bounding box center [1044, 240] width 11 height 11
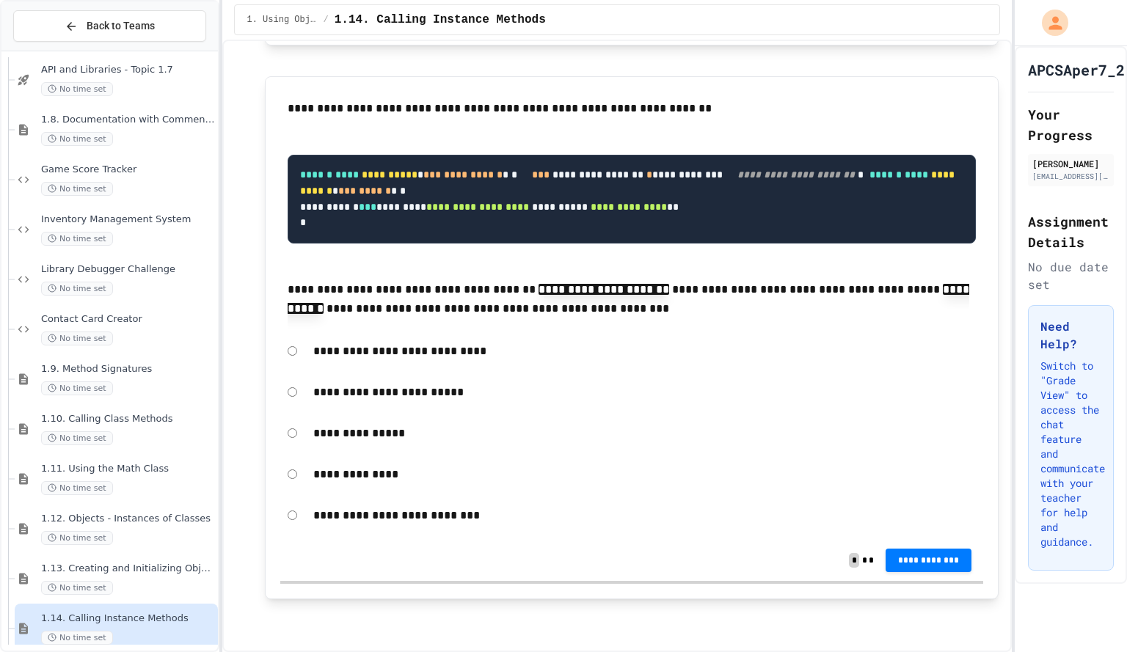
scroll to position [17445, 0]
click at [897, 10] on span "**********" at bounding box center [928, 5] width 63 height 12
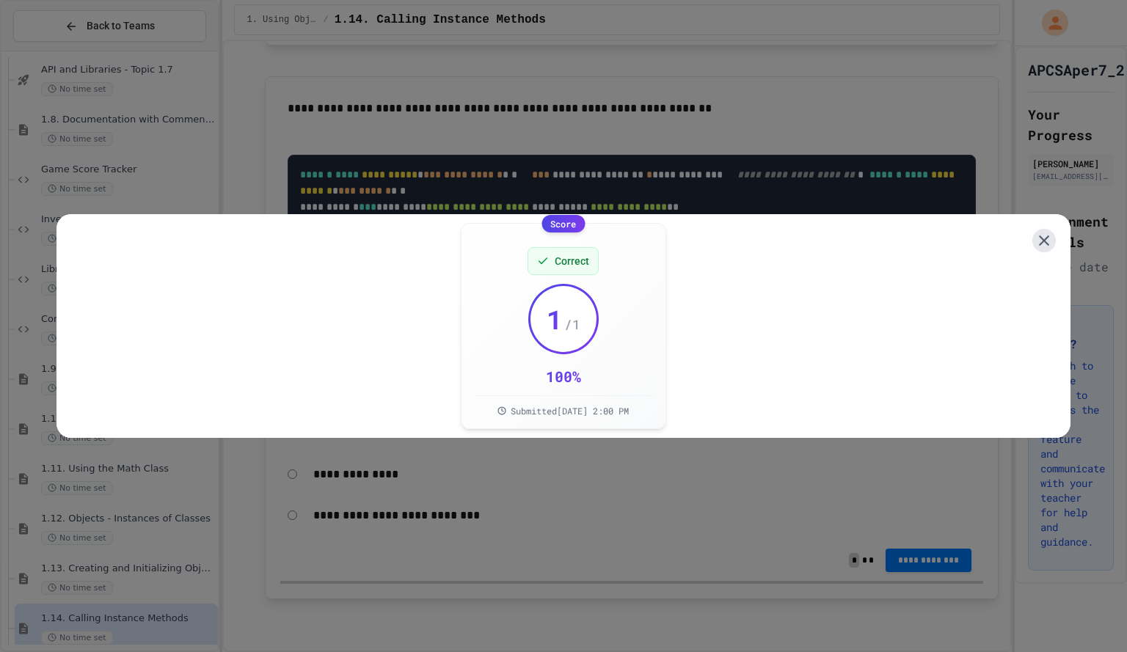
click at [1035, 235] on icon at bounding box center [1044, 241] width 18 height 18
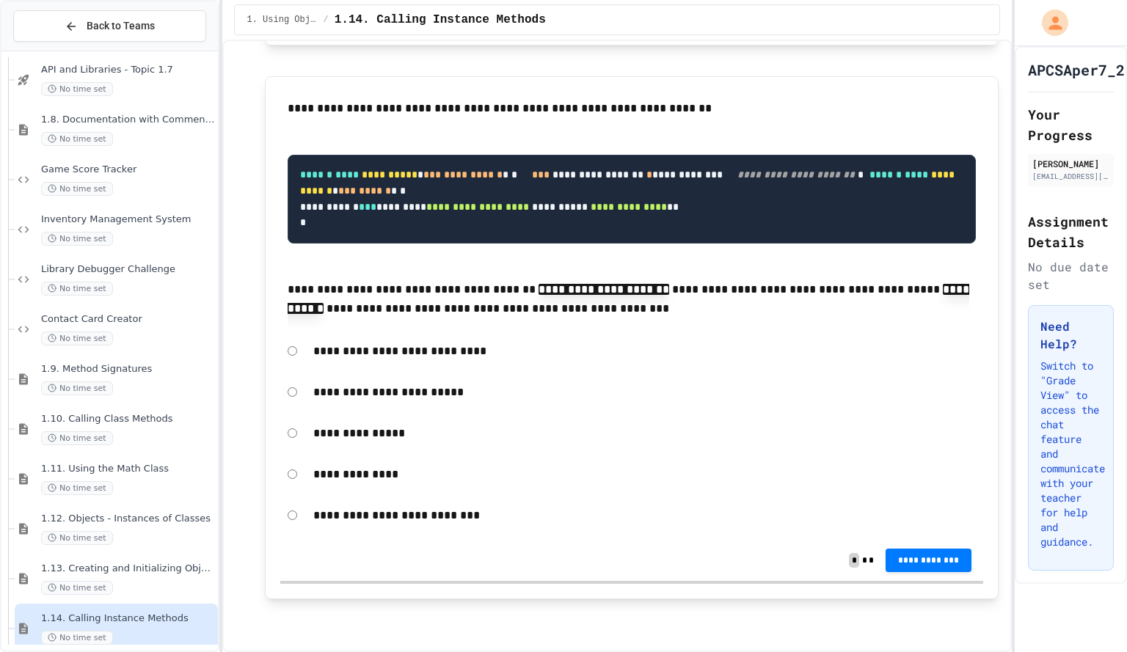
scroll to position [18020, 0]
click at [927, 565] on span "**********" at bounding box center [928, 561] width 63 height 12
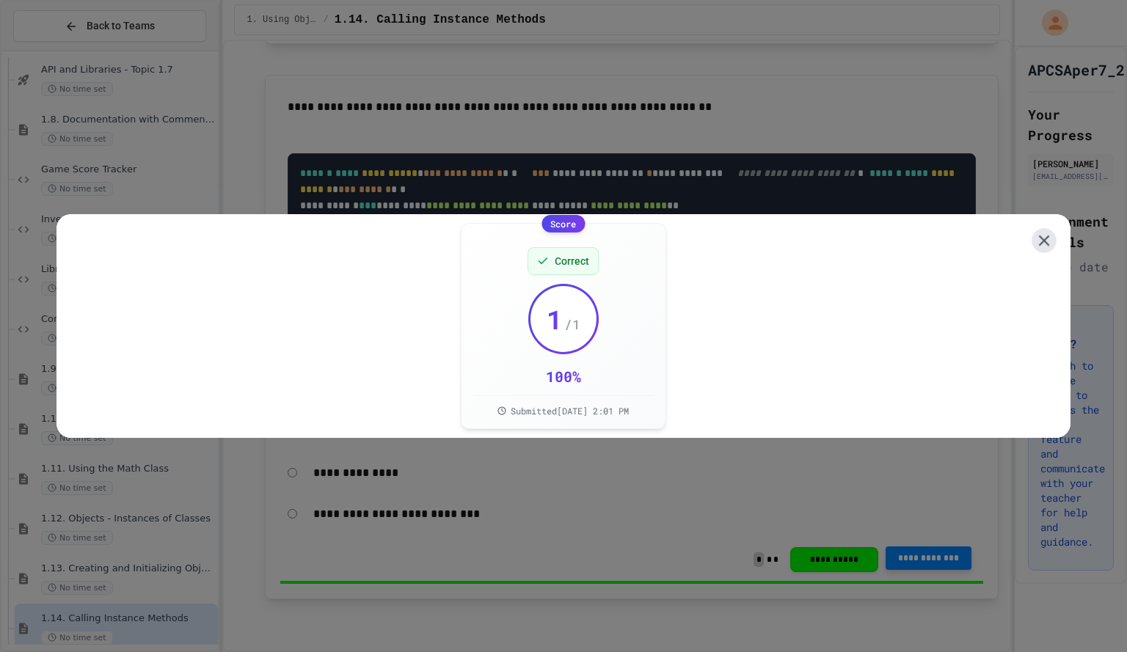
click at [1038, 238] on icon at bounding box center [1044, 240] width 18 height 18
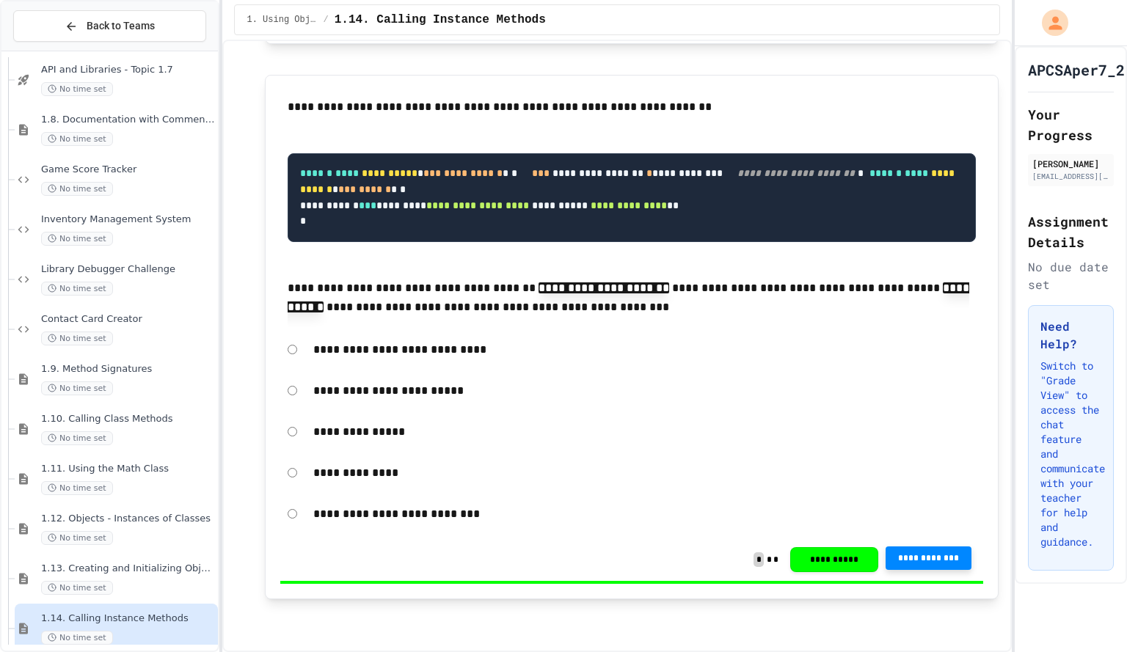
scroll to position [18024, 0]
